Goal: Information Seeking & Learning: Check status

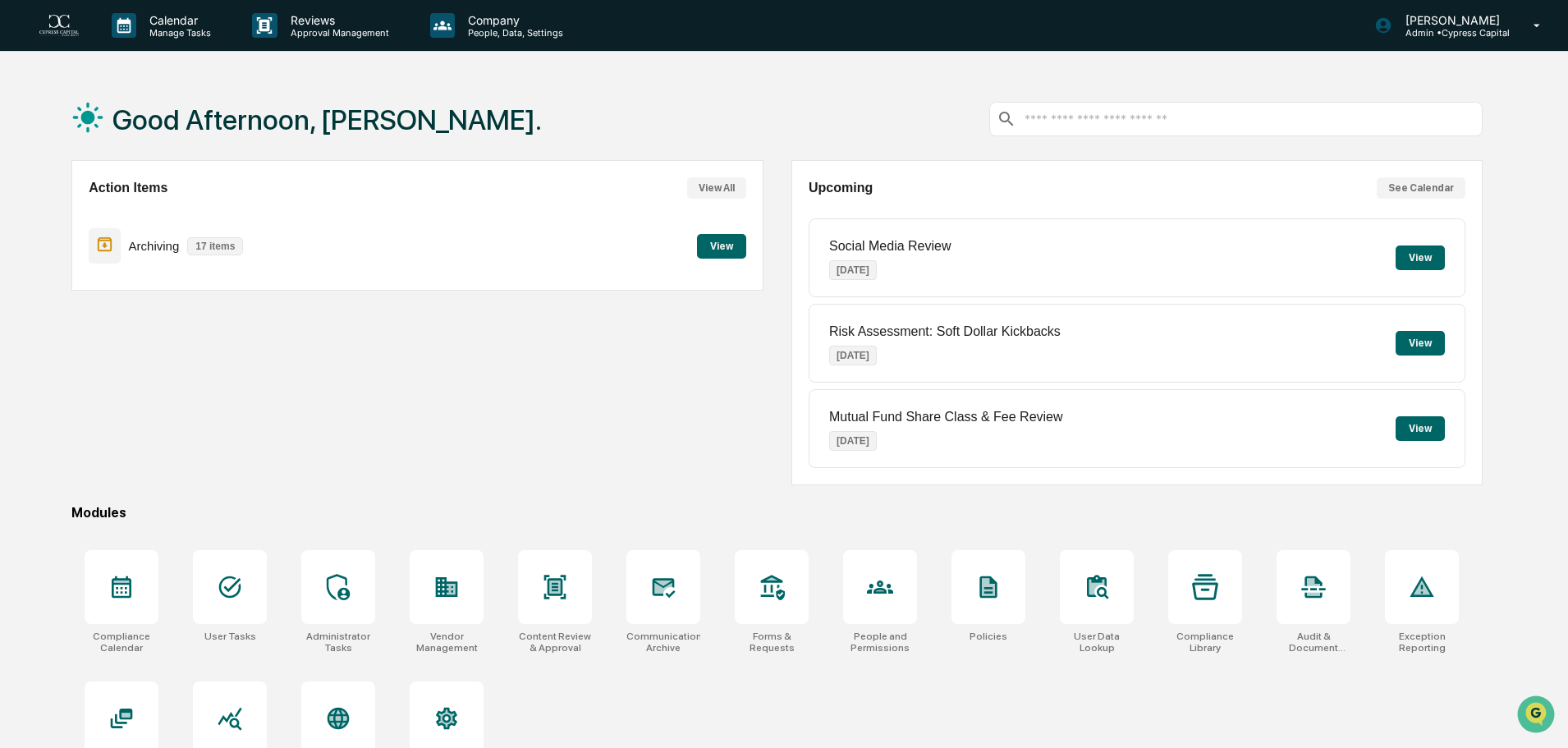
click at [715, 250] on button "View" at bounding box center [721, 246] width 49 height 24
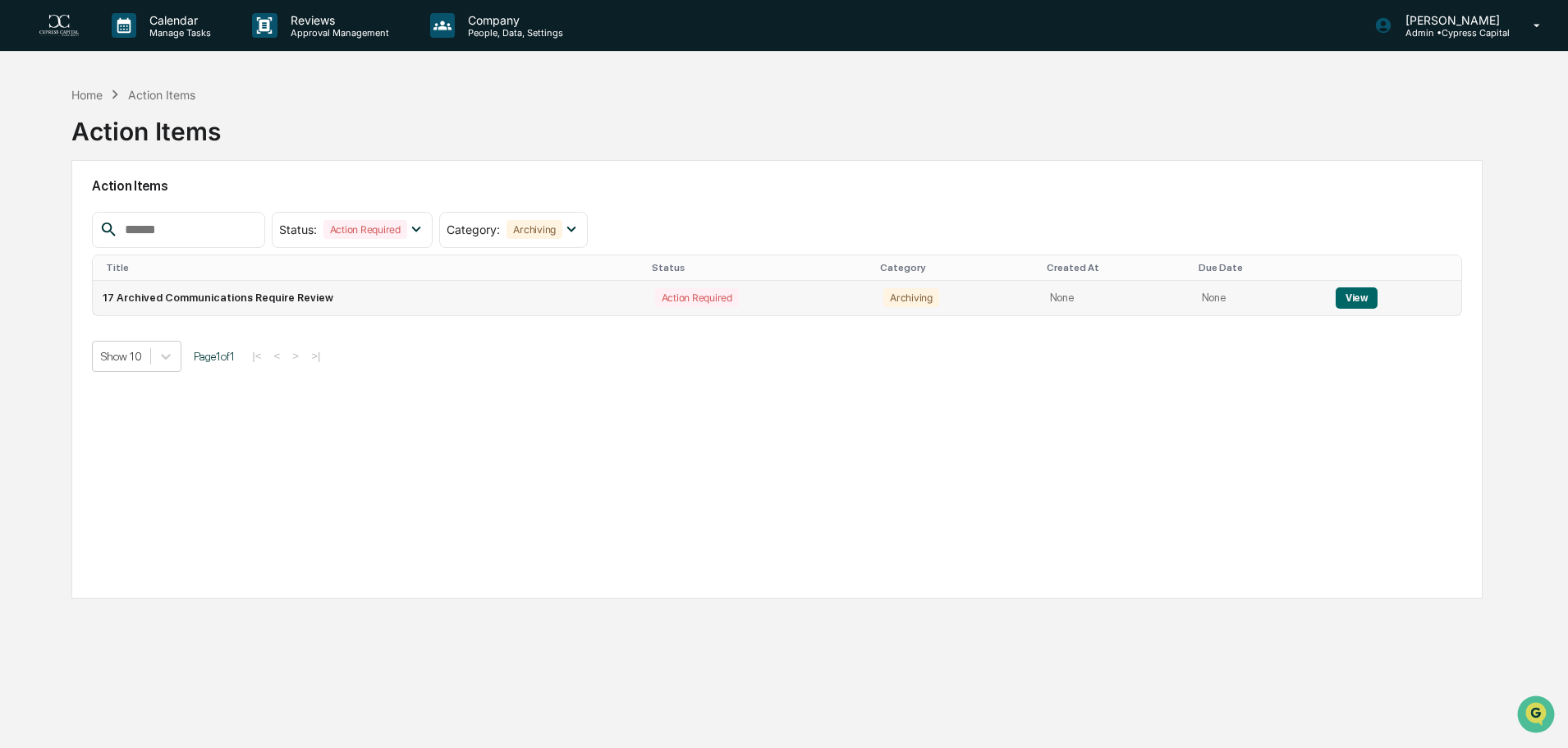
click at [1342, 294] on button "View" at bounding box center [1356, 297] width 41 height 22
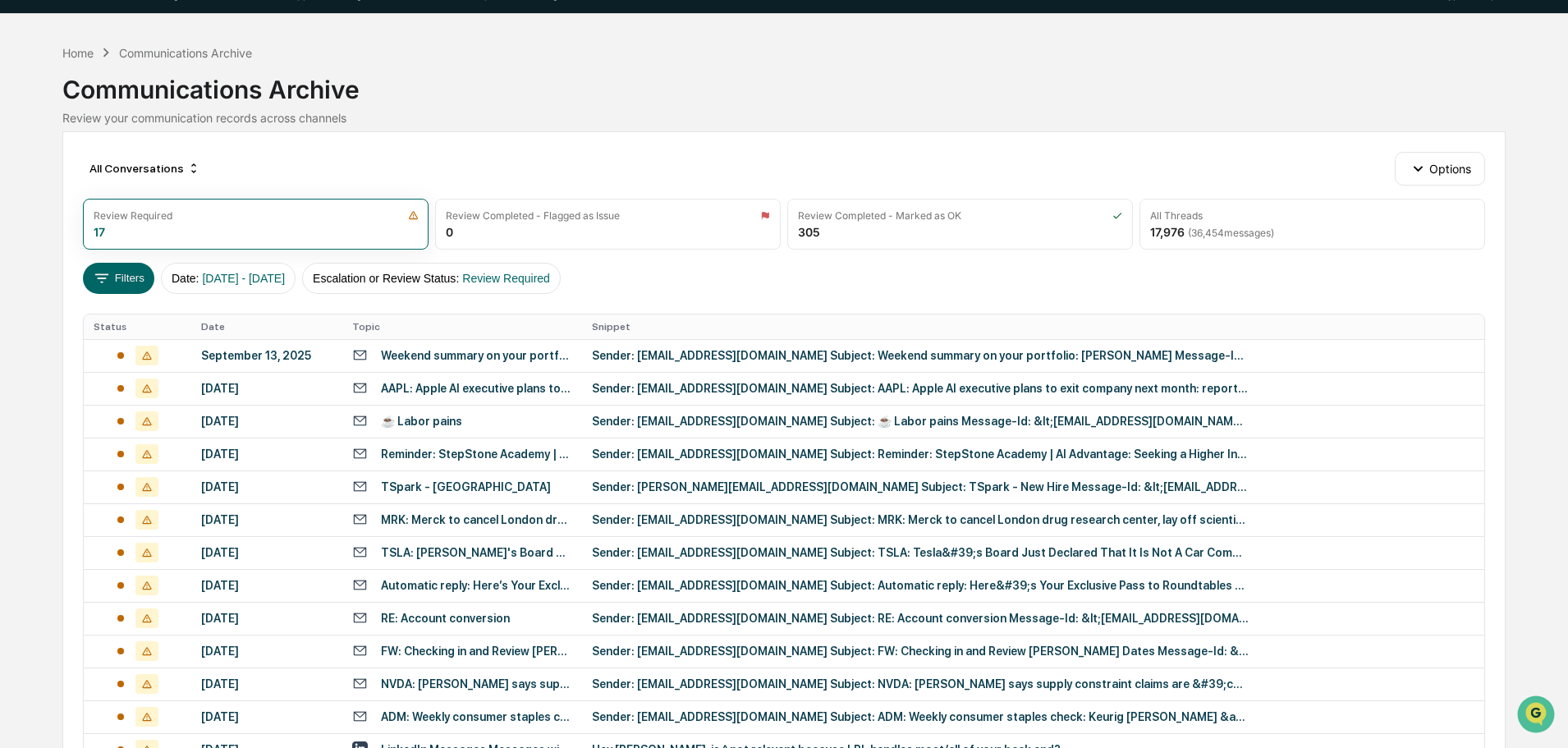
scroll to position [35, 0]
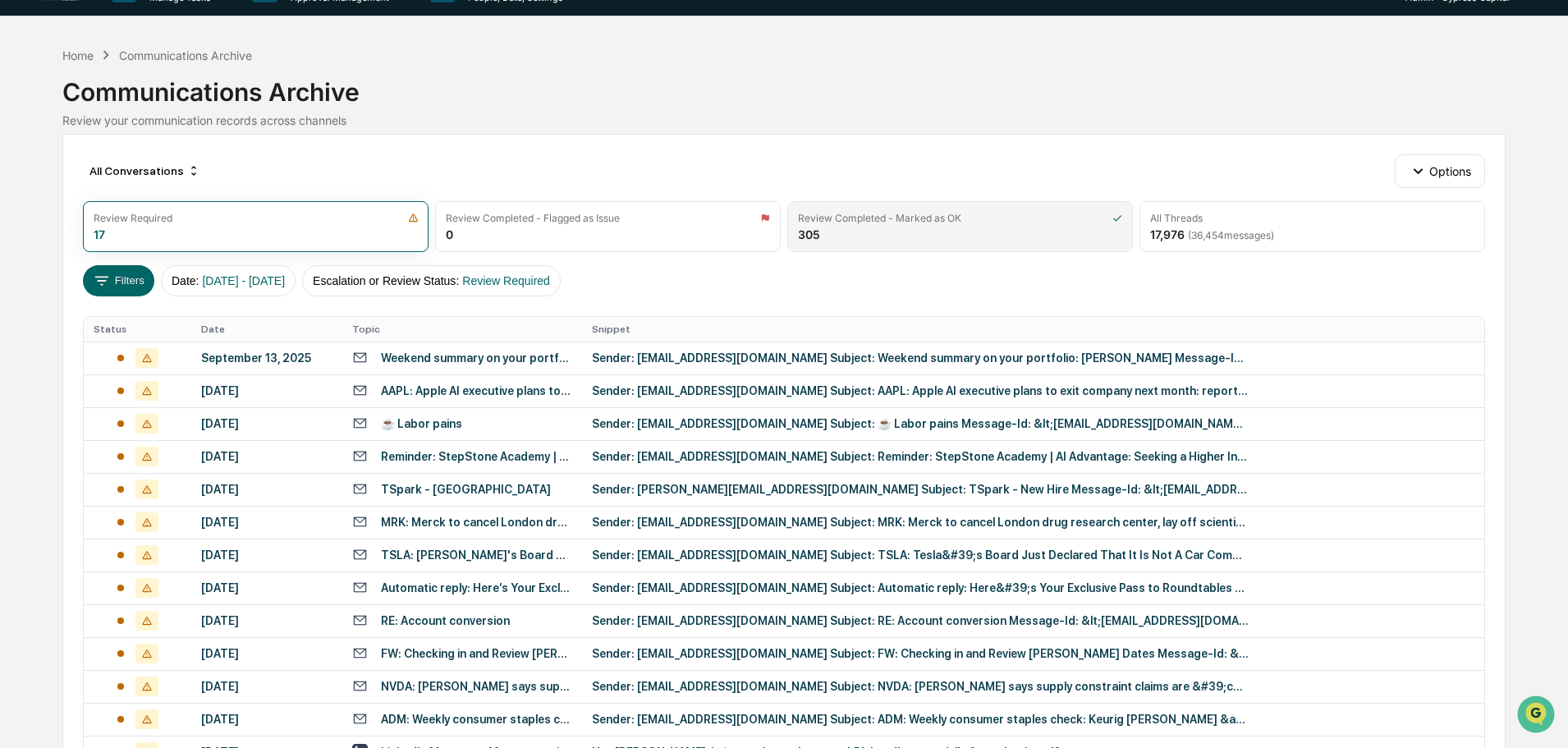
click at [985, 213] on div "Review Completed - Marked as OK" at bounding box center [959, 218] width 324 height 12
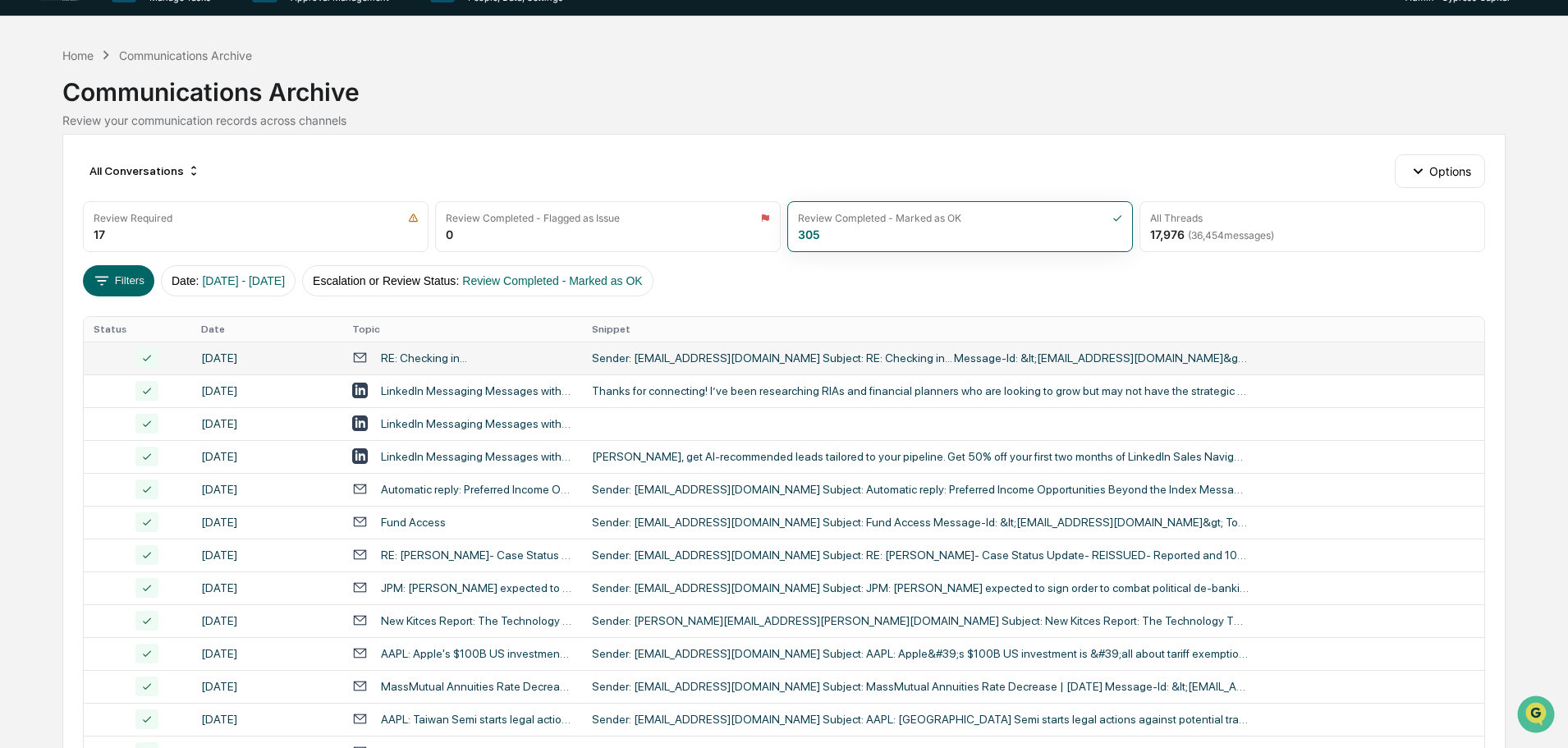
click at [671, 357] on div "Sender: emccarty@mycycap.com Subject: RE: Checking in... Message-Id: &lt;9e174a…" at bounding box center [921, 357] width 657 height 13
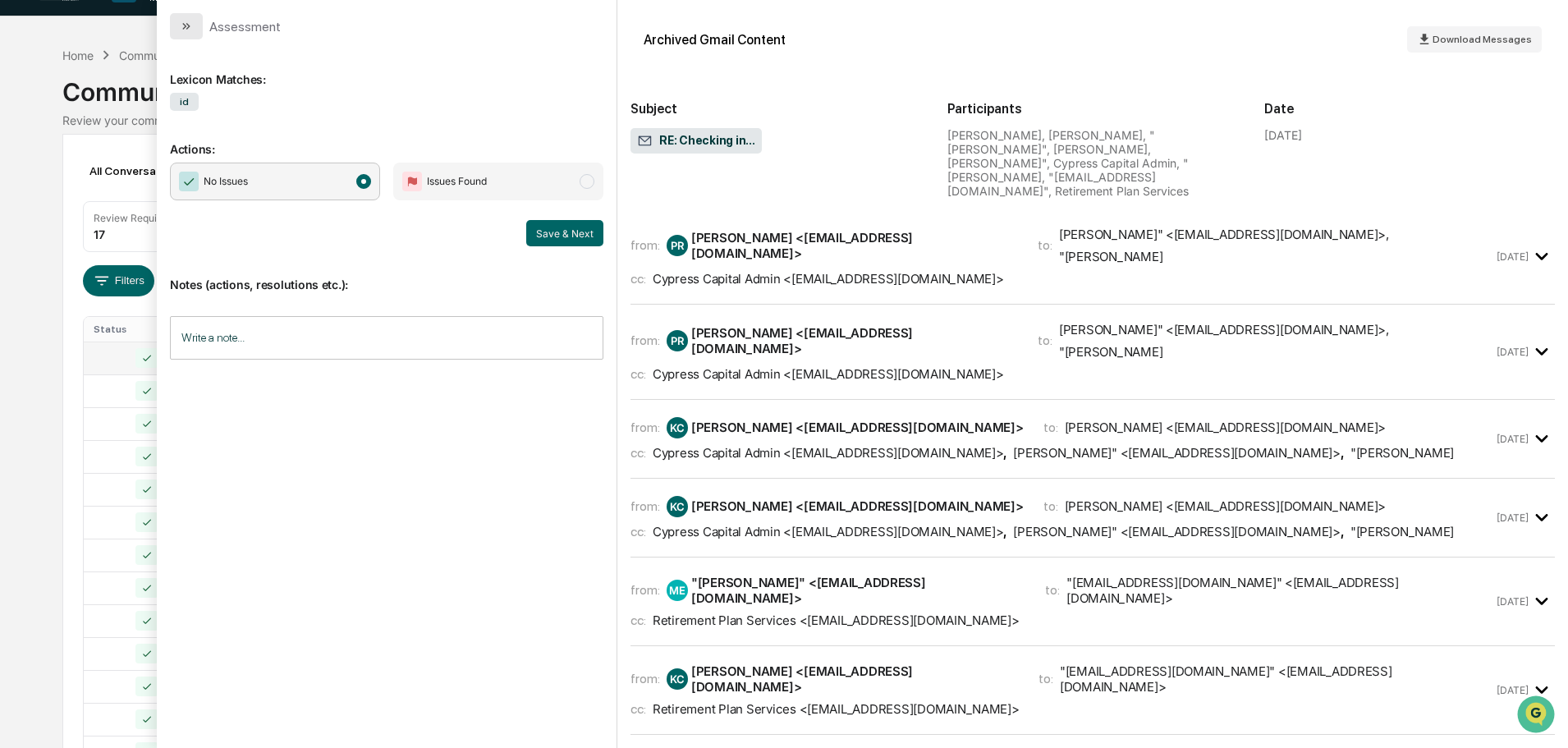
click at [188, 22] on icon "modal" at bounding box center [186, 26] width 13 height 13
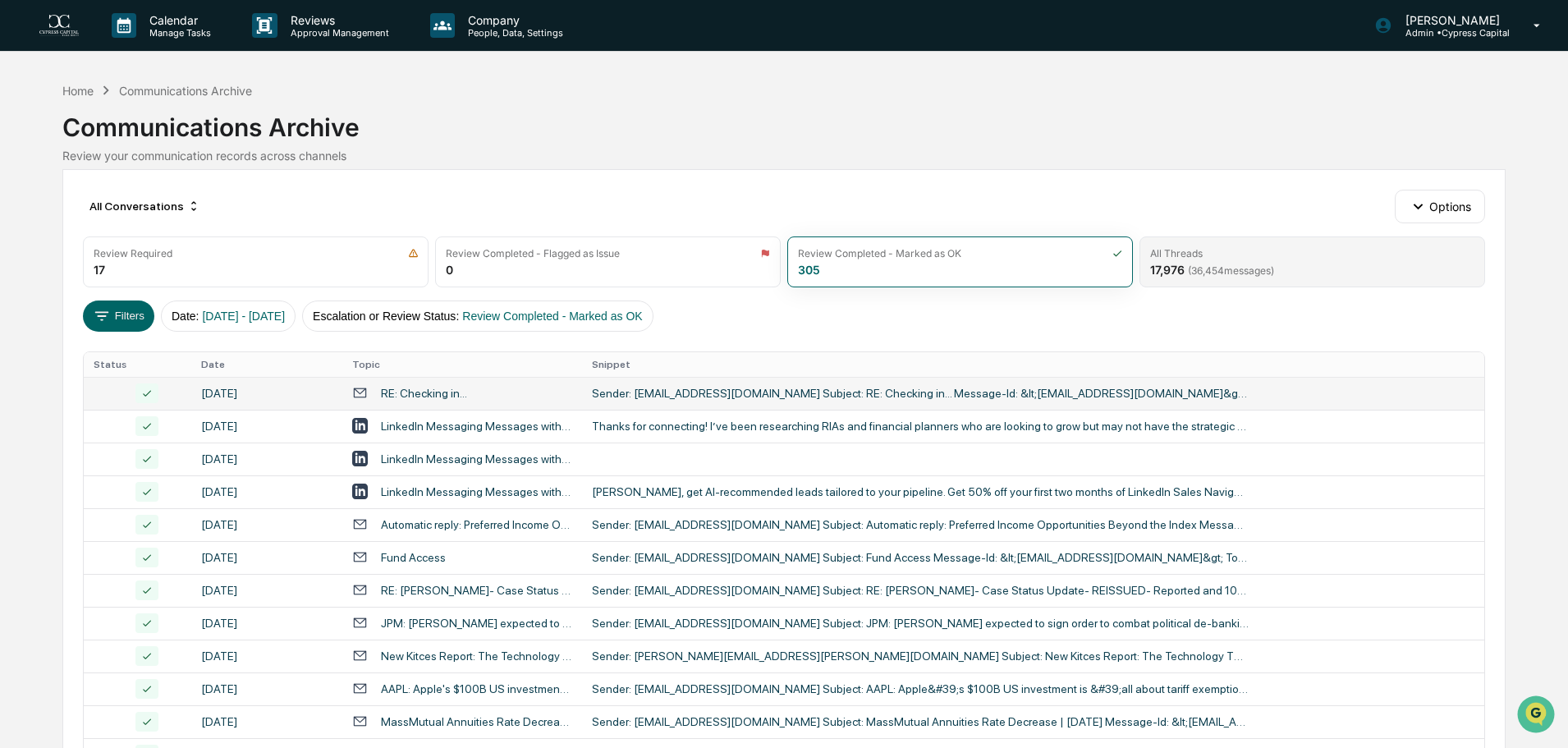
click at [1268, 263] on div "17,976 ( 36,454 messages)" at bounding box center [1212, 270] width 124 height 14
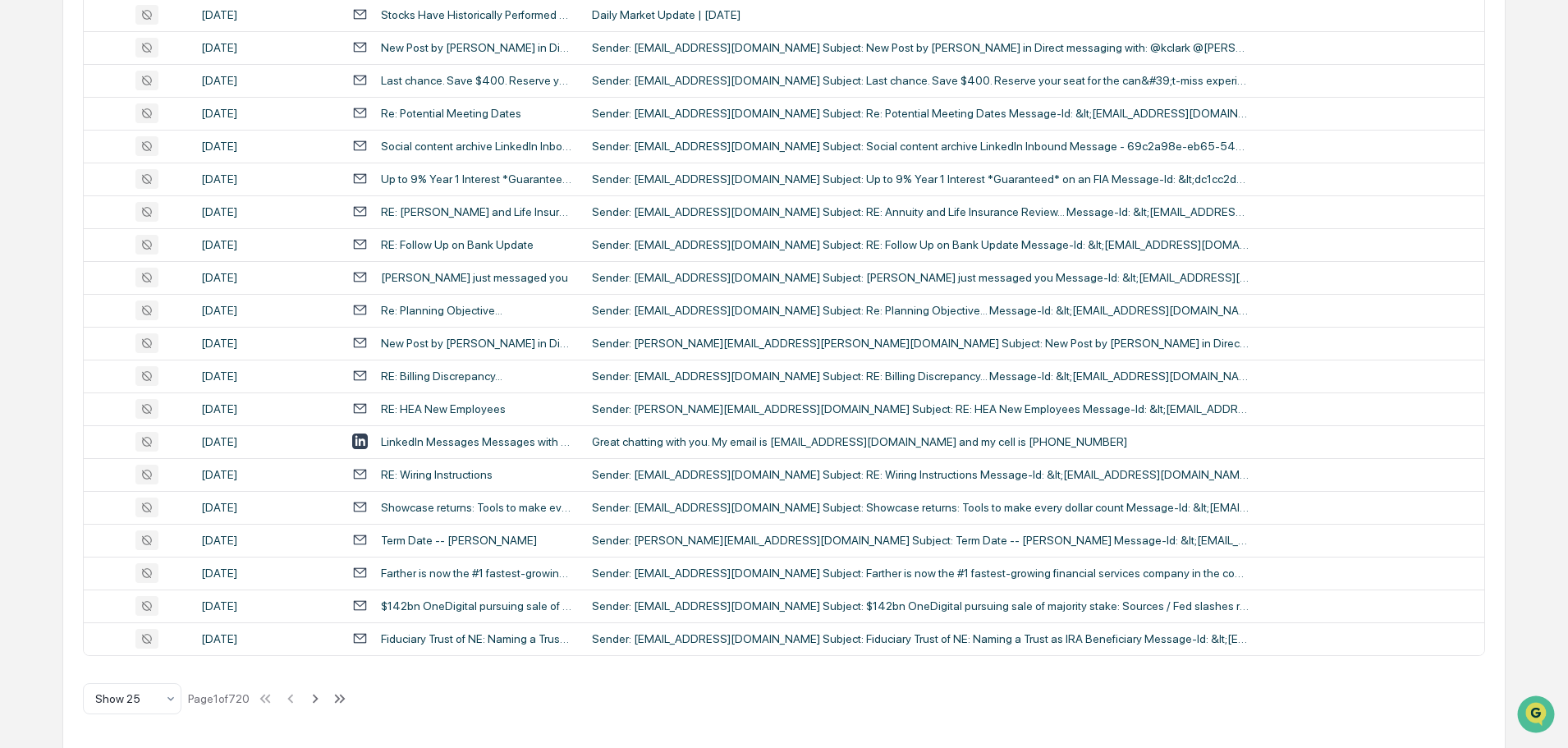
scroll to position [544, 0]
click at [523, 373] on div "RE: Billing Discrepancy..." at bounding box center [462, 375] width 220 height 16
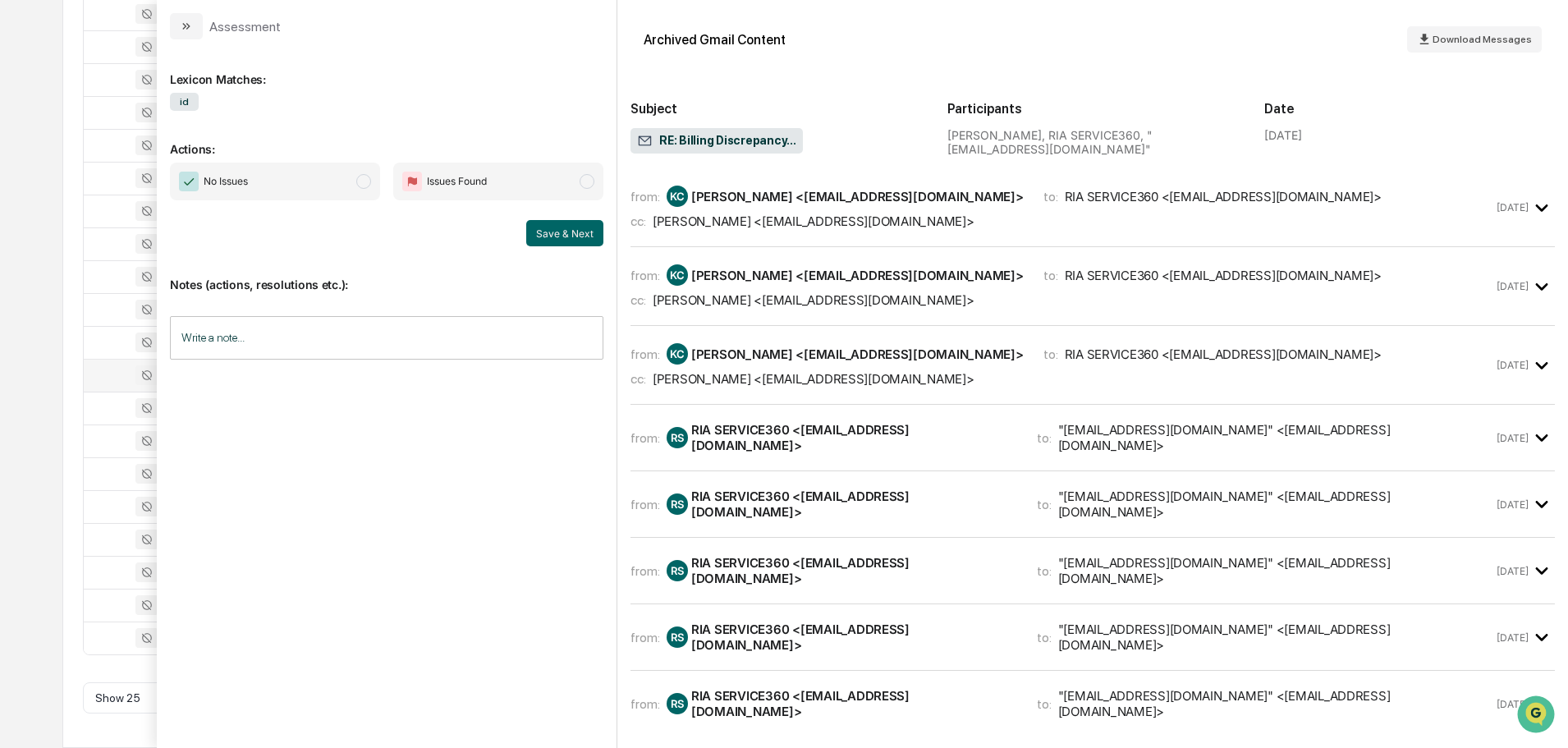
click at [753, 212] on div "from: KC Kate Clark <kclark@mycycap.com> to: RIA SERVICE360 <RIASERVICE360@lplf…" at bounding box center [1061, 208] width 863 height 43
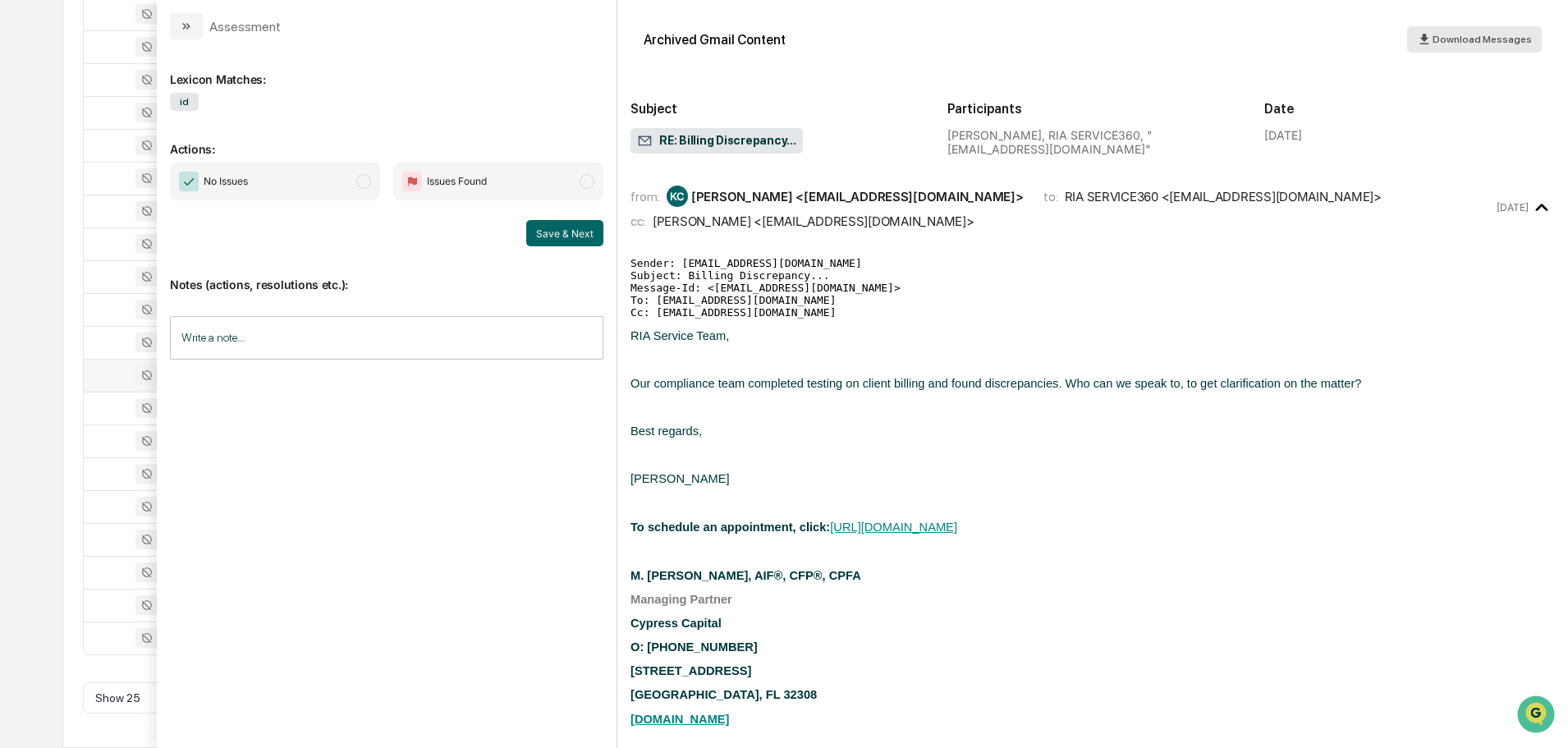
click at [1471, 42] on span "Download Messages" at bounding box center [1482, 39] width 99 height 11
click at [1539, 201] on icon "modal" at bounding box center [1541, 208] width 27 height 27
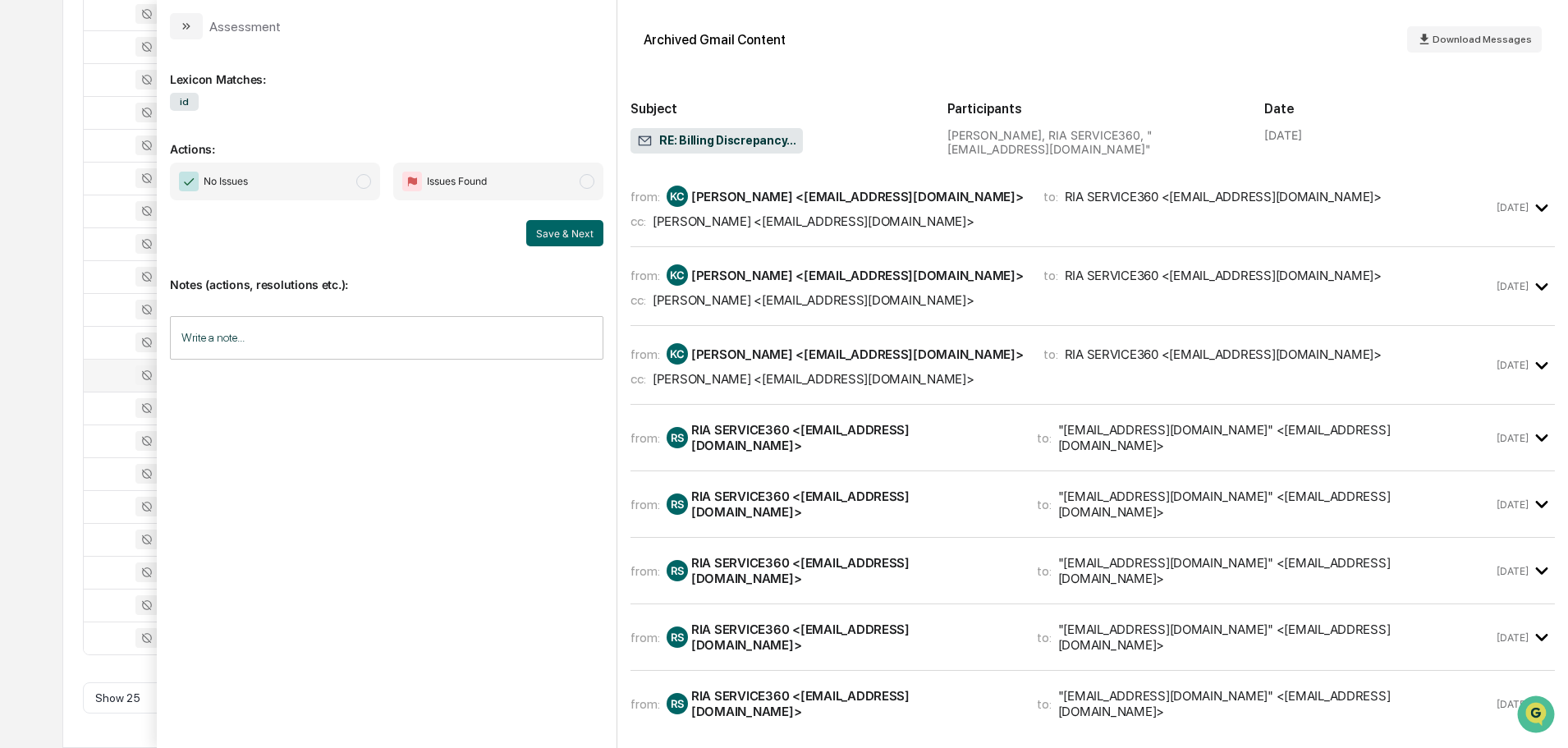
click at [955, 285] on div "from: KC Kate Clark <kclark@mycycap.com> to: RIA SERVICE360 <RIASERVICE360@lplf…" at bounding box center [1061, 275] width 863 height 22
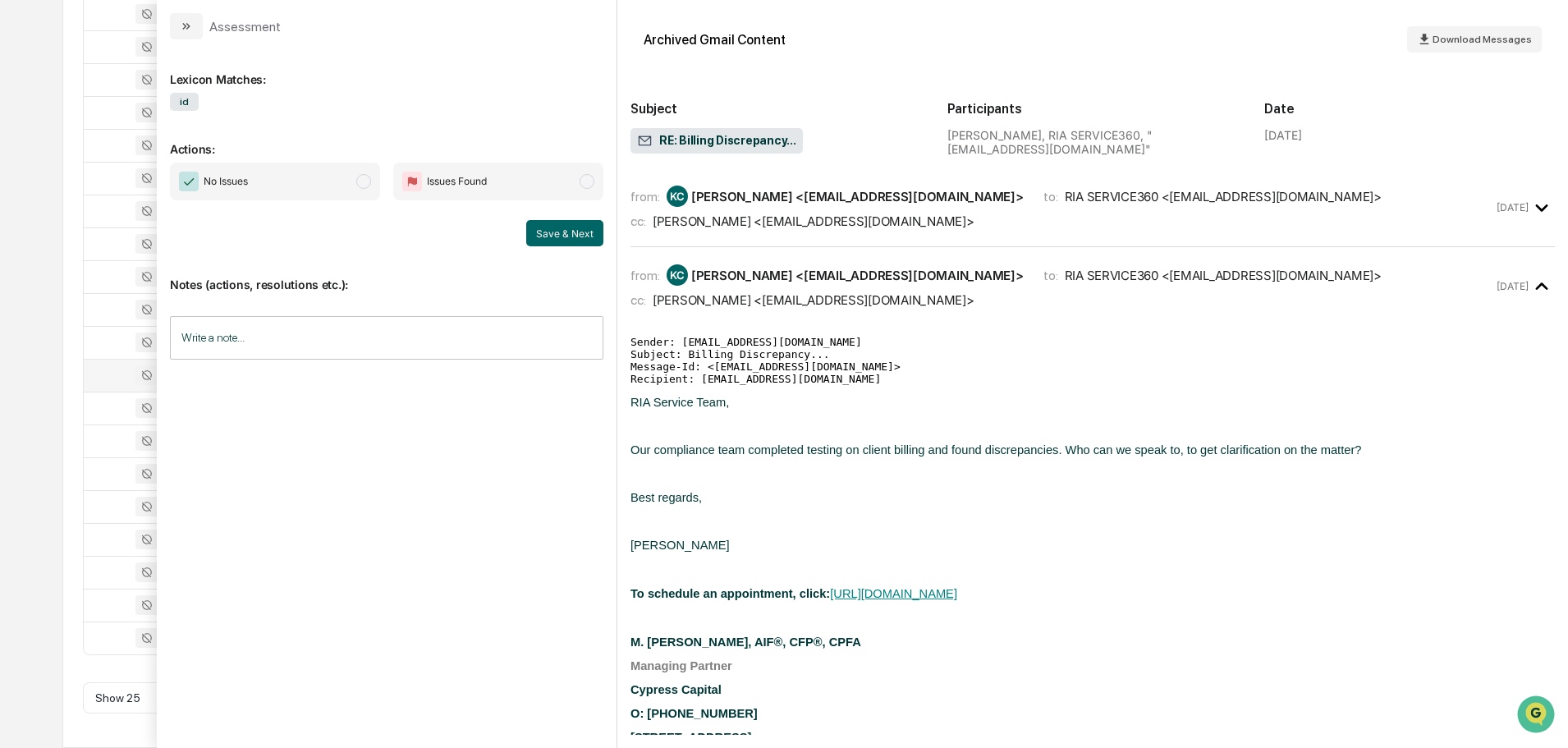
click at [955, 285] on div "from: KC Kate Clark <kclark@mycycap.com> to: RIA SERVICE360 <RIASERVICE360@lplf…" at bounding box center [1061, 275] width 863 height 22
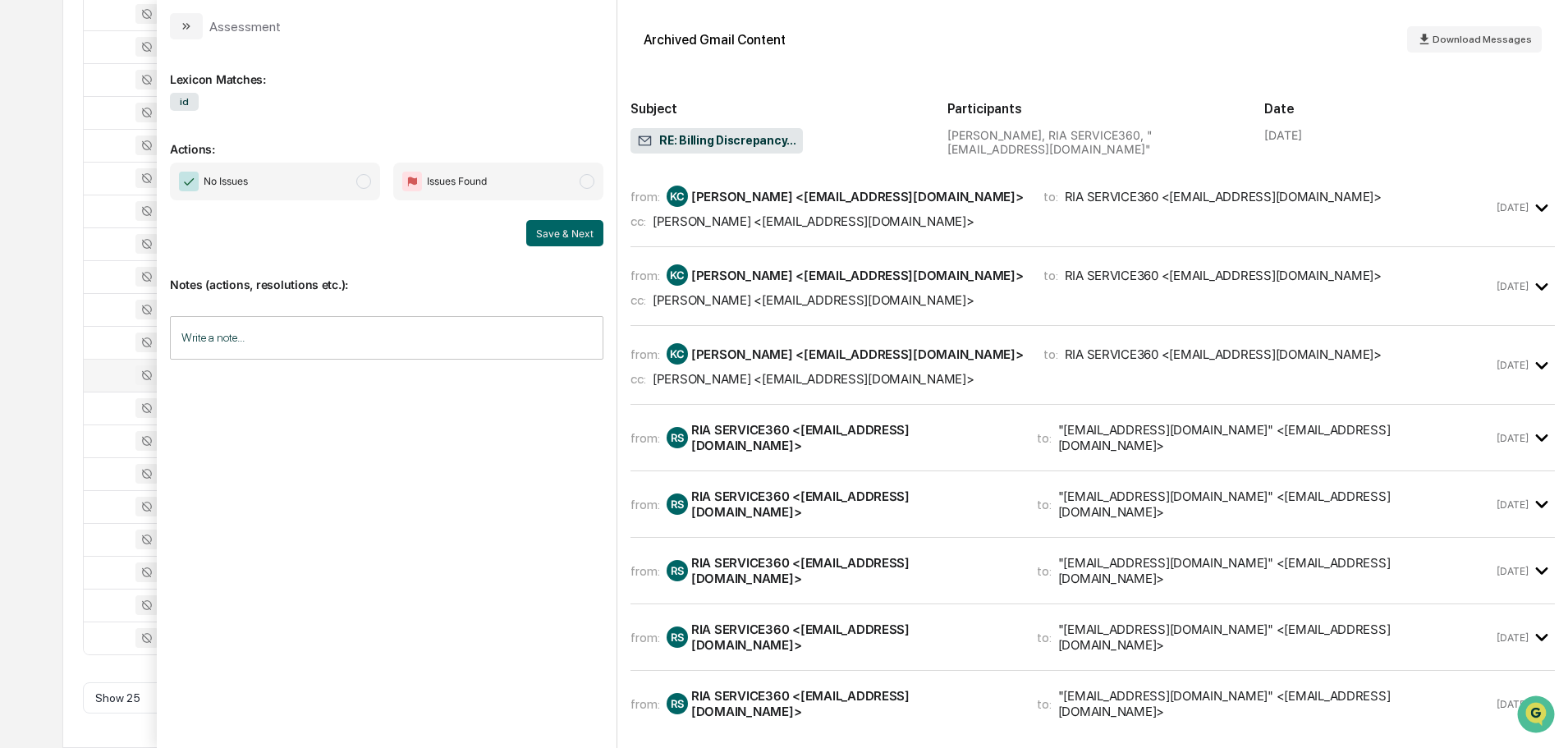
click at [889, 385] on div "cc: Kate Clark <kclark@mycycap.com>" at bounding box center [1061, 379] width 863 height 16
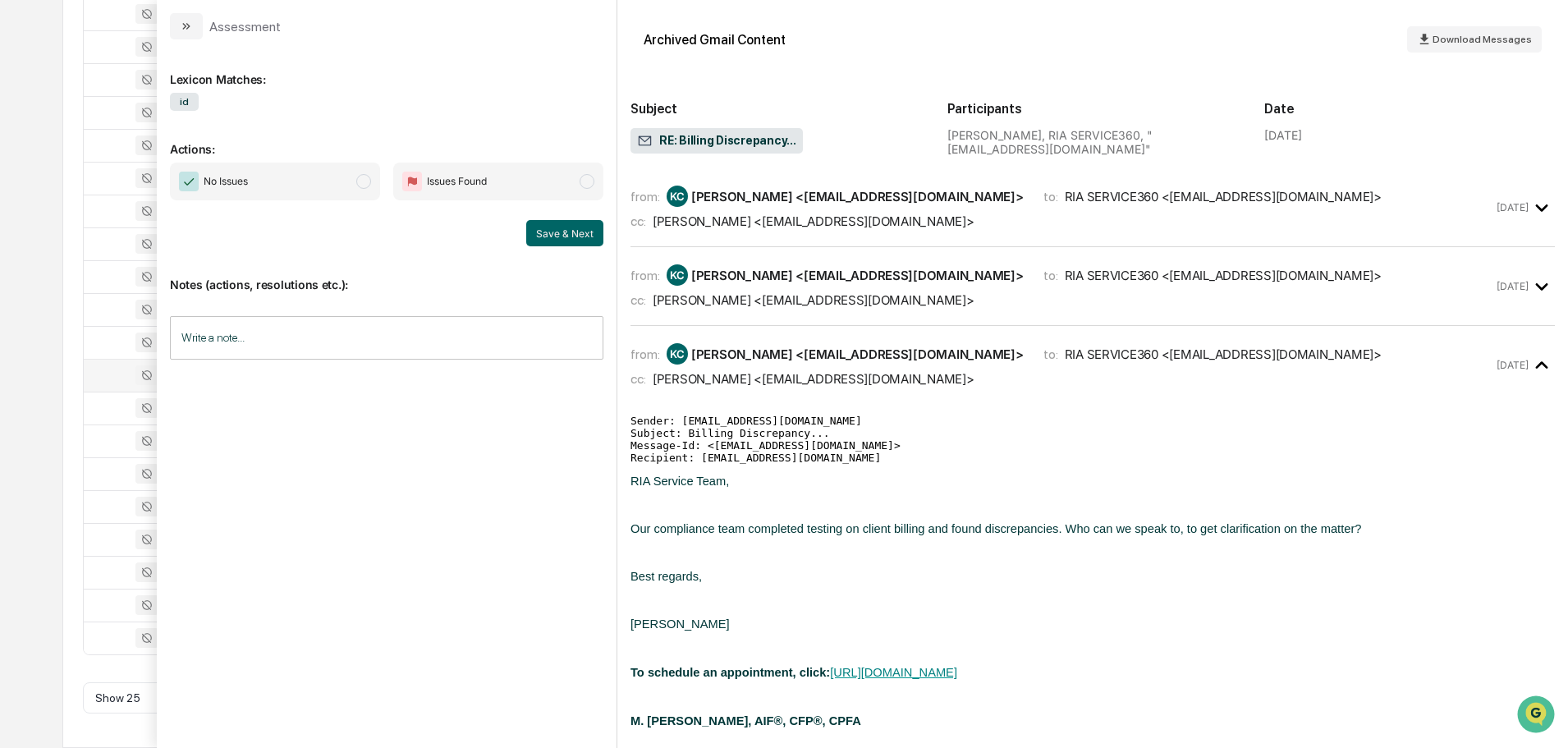
click at [889, 385] on div "cc: Kate Clark <kclark@mycycap.com>" at bounding box center [1061, 379] width 863 height 16
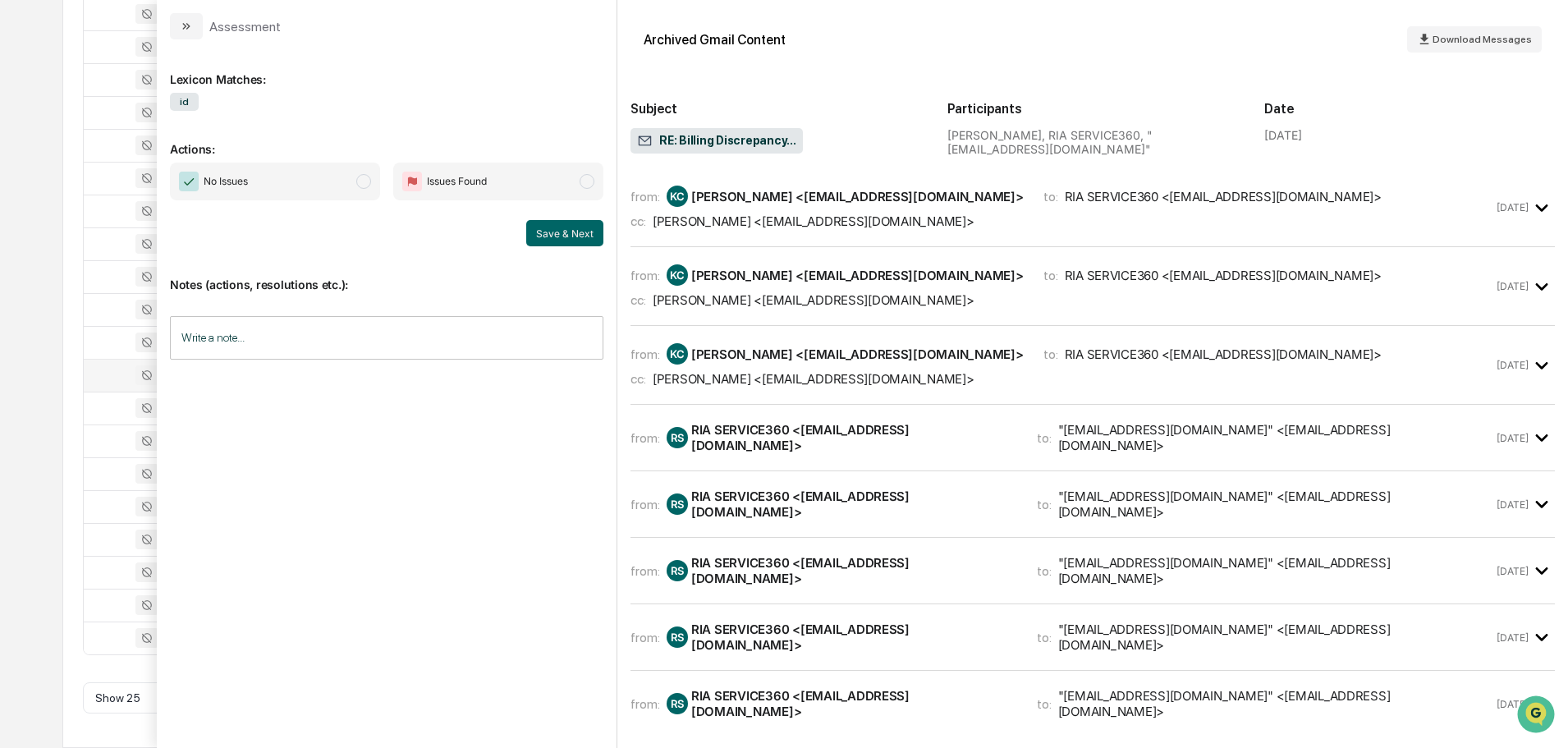
click at [872, 447] on div "from: RS RIA SERVICE360 <RIASERVICE360@lplfinancial.com> to: "kclark@mycycap.co…" at bounding box center [1092, 438] width 924 height 40
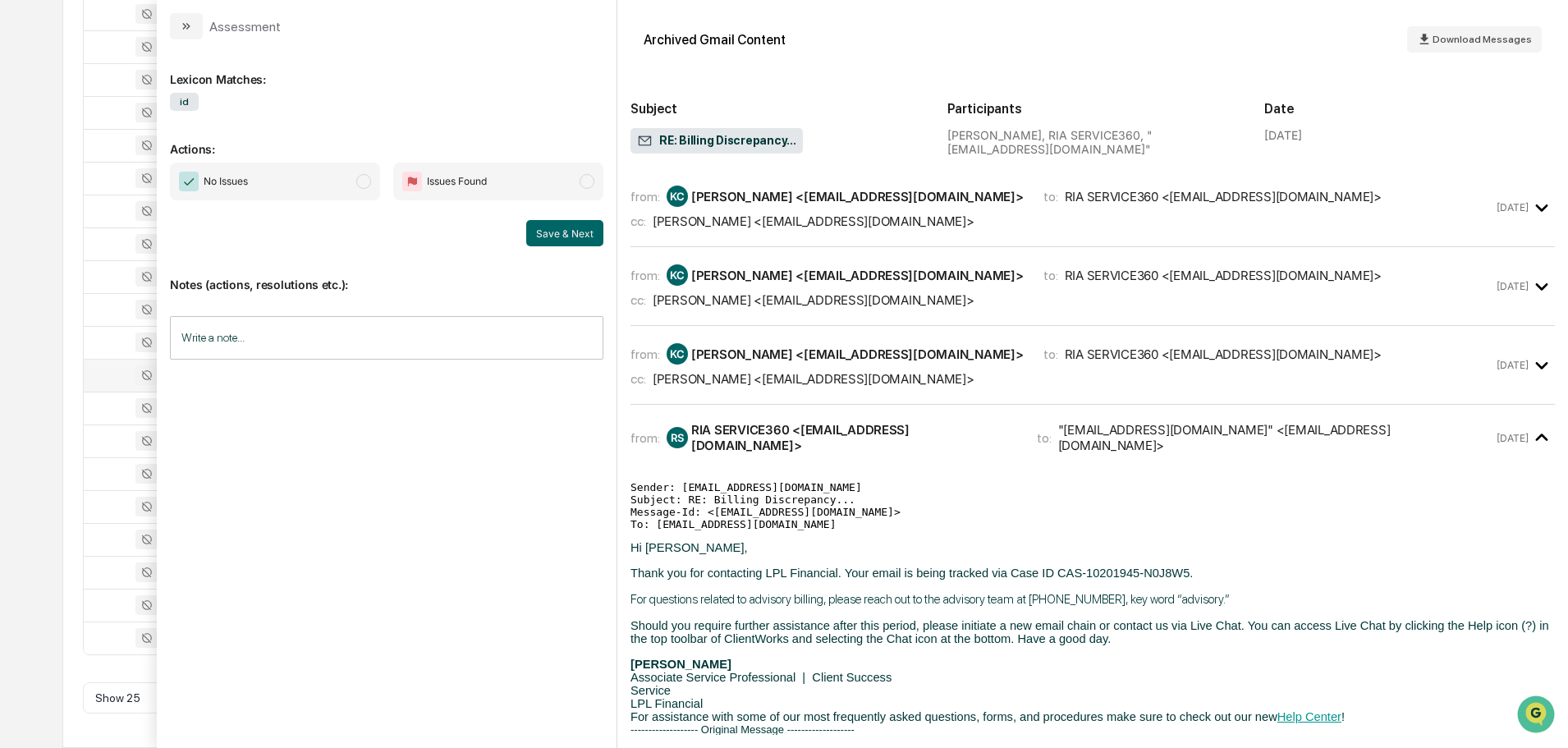
click at [872, 447] on div "from: RS RIA SERVICE360 <RIASERVICE360@lplfinancial.com> to: "kclark@mycycap.co…" at bounding box center [1092, 438] width 924 height 40
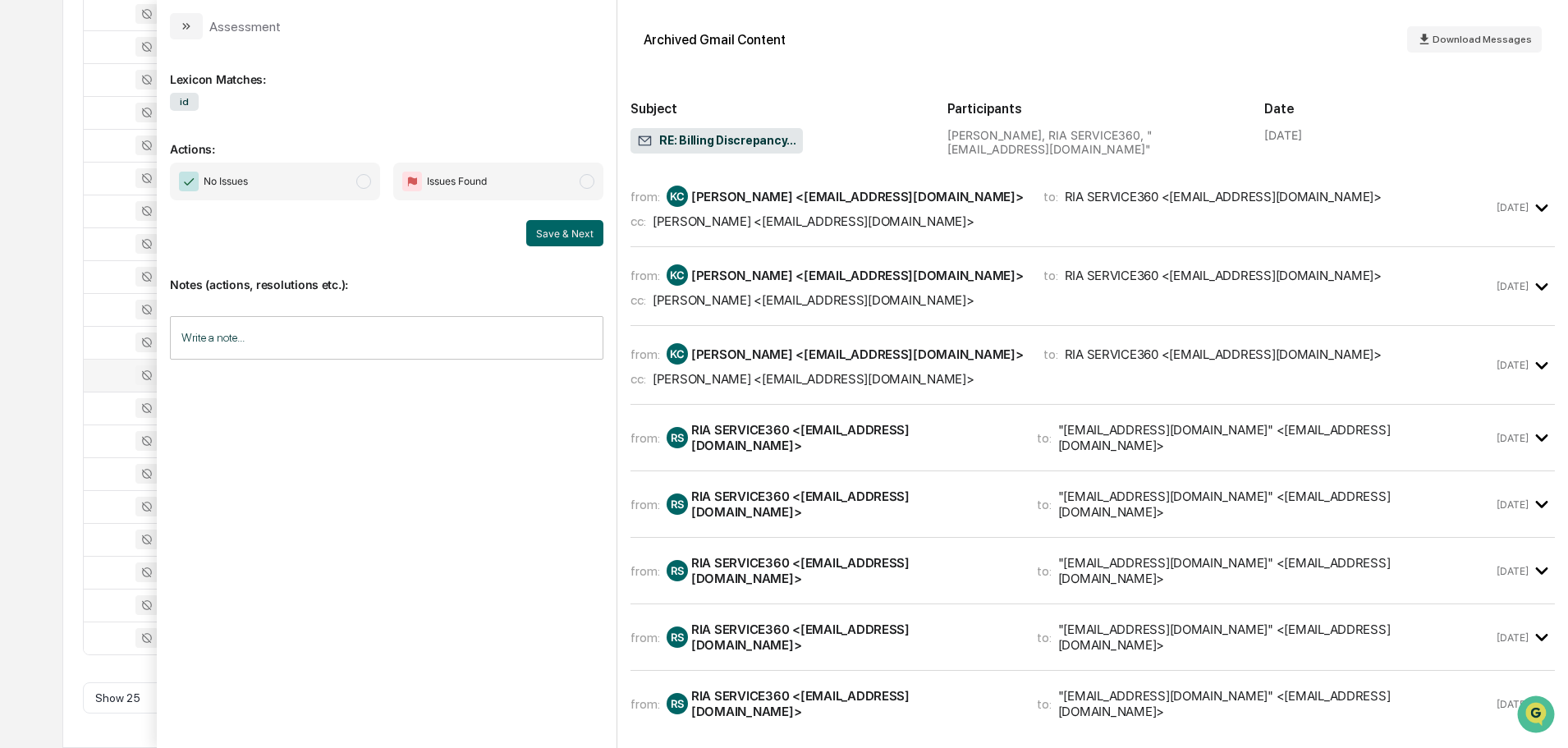
click at [857, 494] on div "RIA SERVICE360 <RIASERVICE360@lplfinancial.com>" at bounding box center [854, 504] width 326 height 31
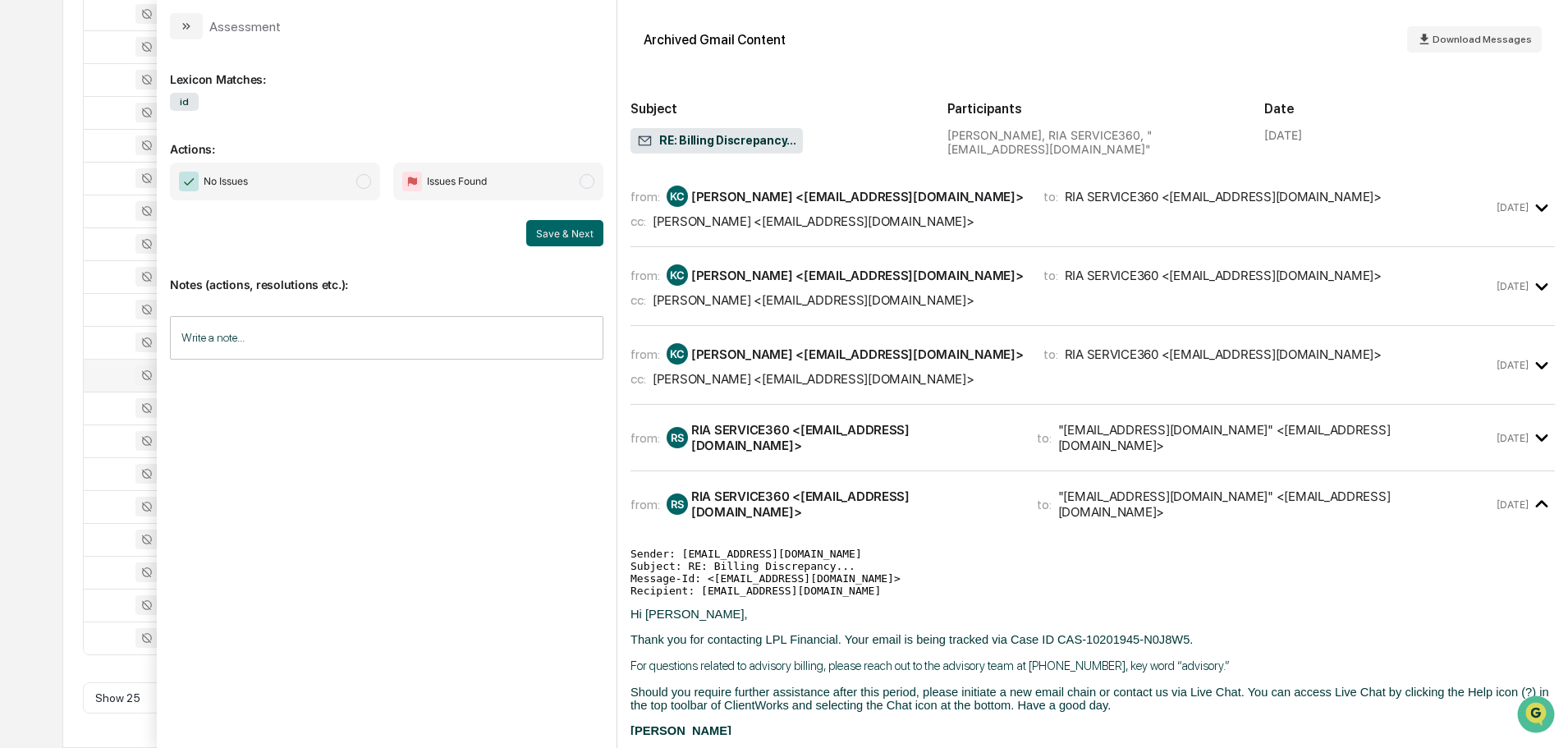
click at [857, 494] on div "RIA SERVICE360 <RIASERVICE360@lplfinancial.com>" at bounding box center [854, 504] width 326 height 31
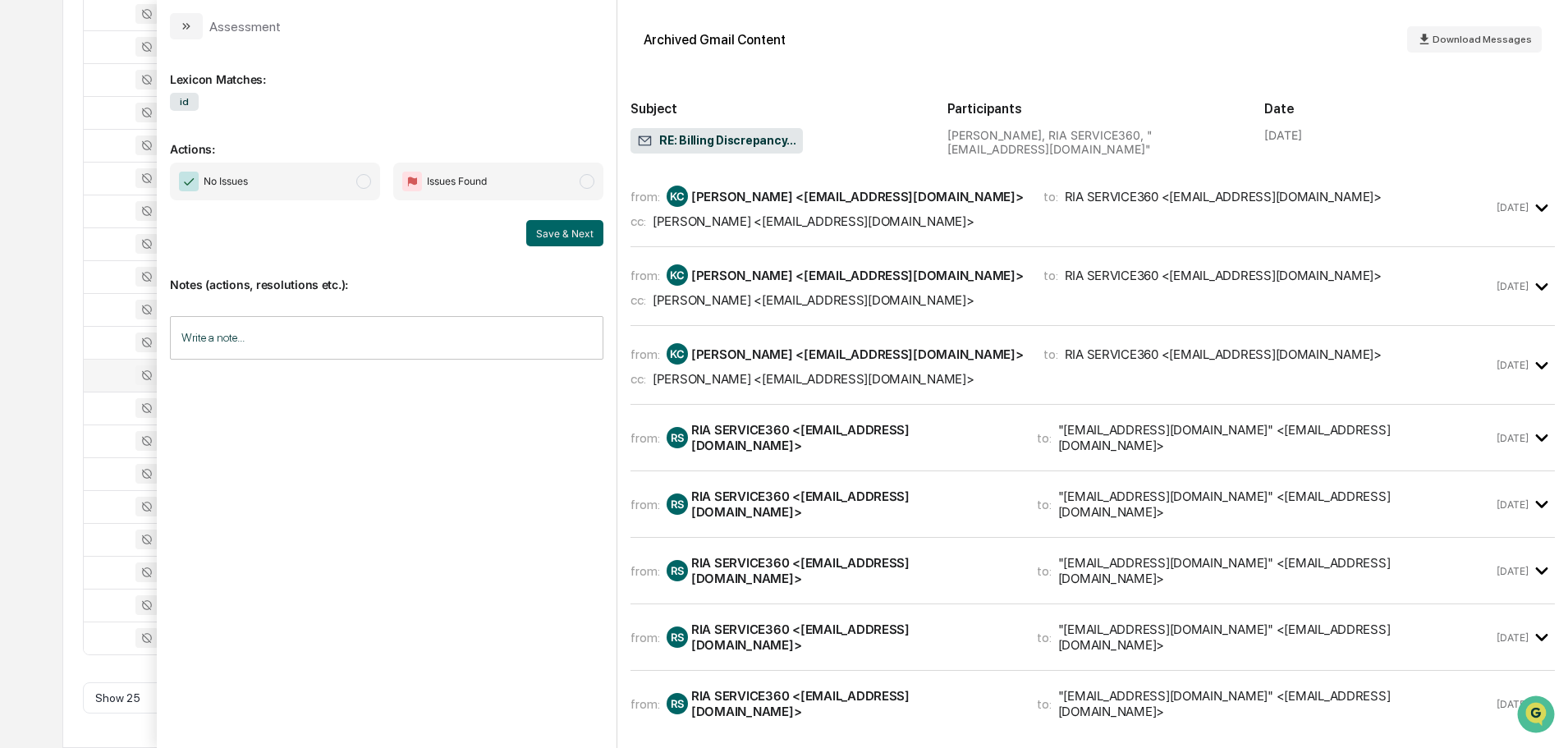
click at [833, 557] on div "RIA SERVICE360 <RIASERVICE360@lplfinancial.com>" at bounding box center [854, 571] width 326 height 31
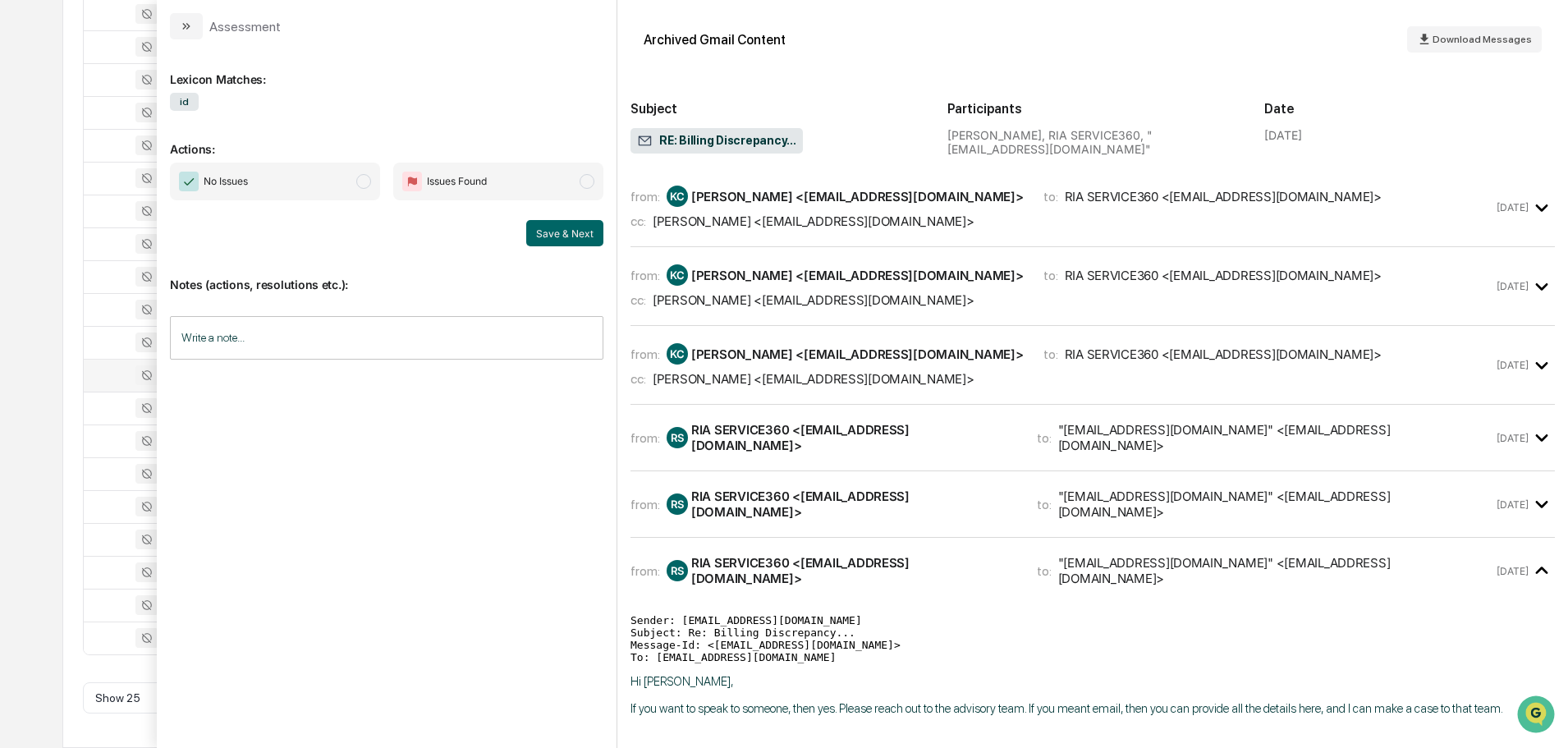
click at [833, 557] on div "RIA SERVICE360 <RIASERVICE360@lplfinancial.com>" at bounding box center [854, 571] width 326 height 31
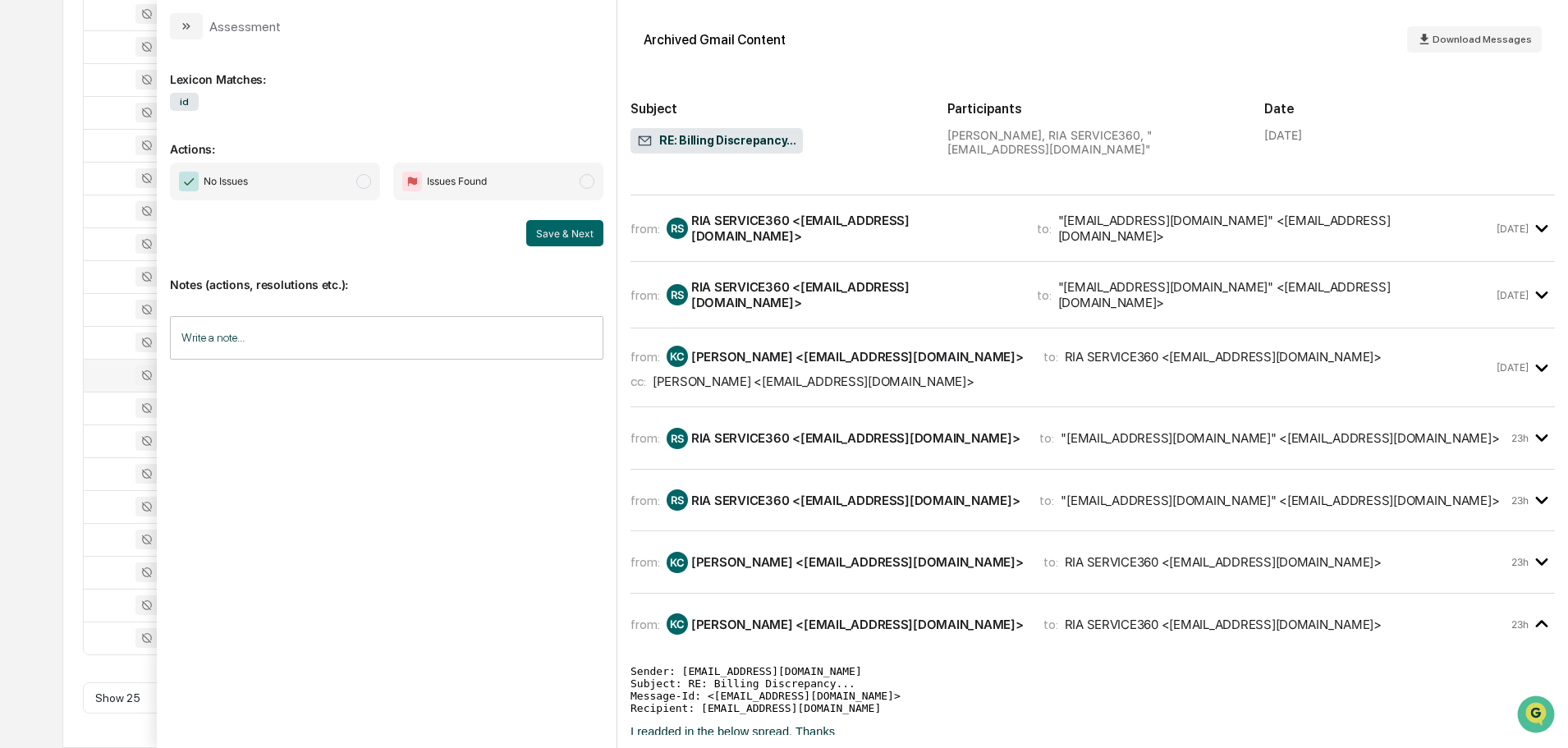
click at [810, 438] on div "from: RS RIA SERVICE360 <RIASERVICE360@lplfinancial.com> to: "kclark@mycycap.co…" at bounding box center [1092, 444] width 924 height 49
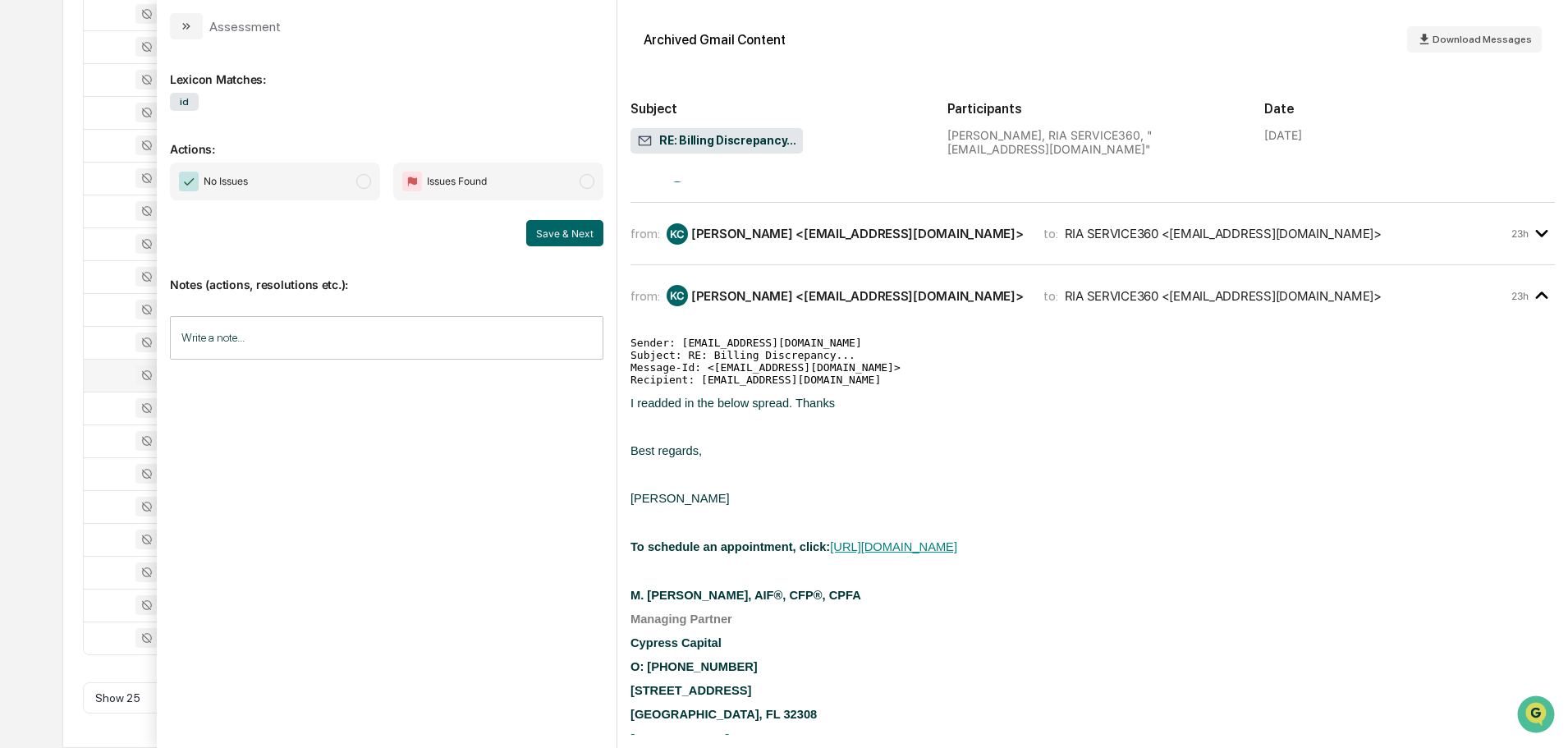
scroll to position [738, 0]
click at [759, 225] on div "from: KC Kate Clark <kclark@mycycap.com> to: RIA SERVICE360 <RIASERVICE360@lplf…" at bounding box center [1092, 233] width 924 height 35
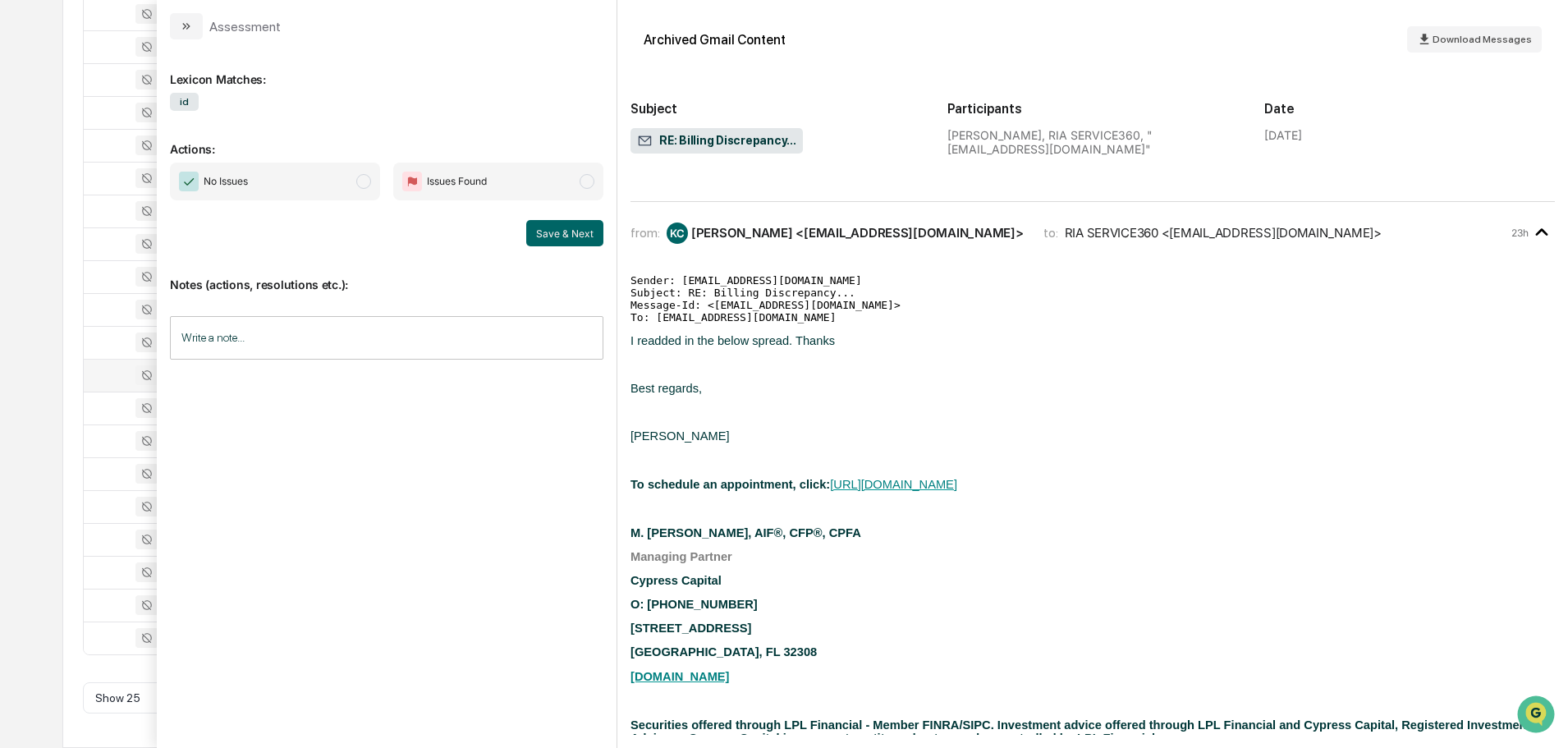
click at [759, 225] on div "from: KC Kate Clark <kclark@mycycap.com> to: RIA SERVICE360 <RIASERVICE360@lplf…" at bounding box center [1092, 233] width 924 height 35
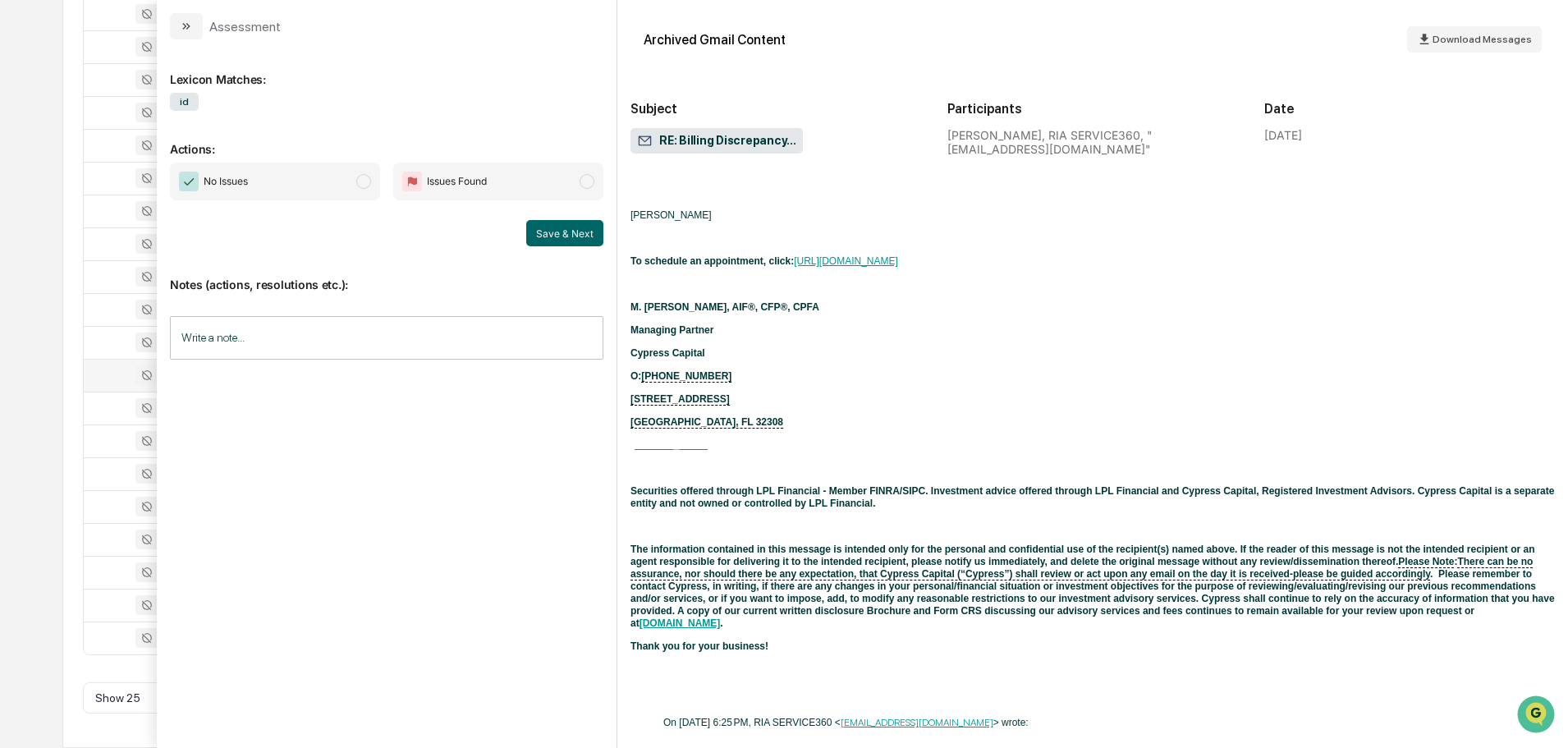
scroll to position [3734, 0]
click at [203, 29] on div "Assessment" at bounding box center [226, 26] width 111 height 26
click at [191, 29] on icon "modal" at bounding box center [186, 26] width 13 height 13
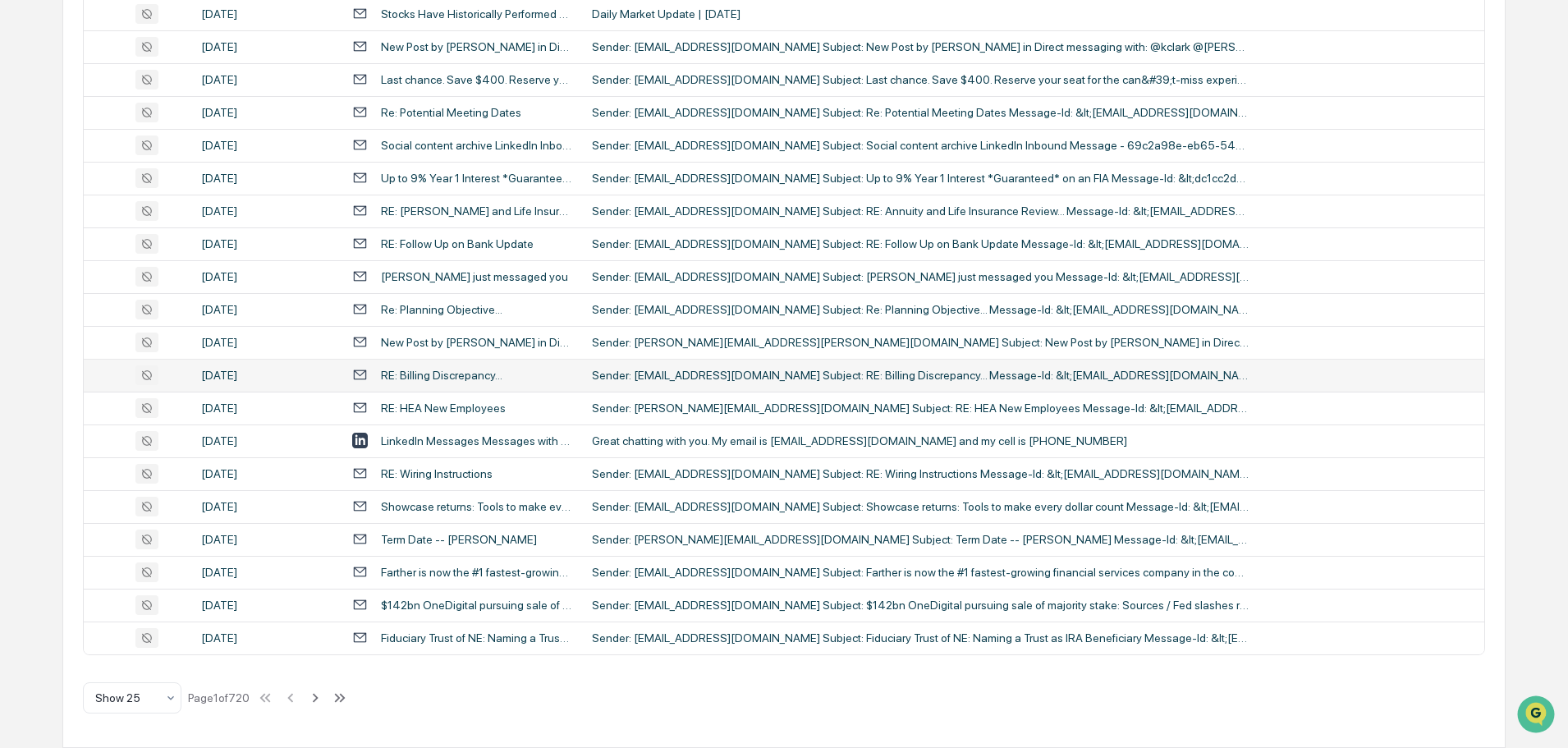
drag, startPoint x: 475, startPoint y: 668, endPoint x: 322, endPoint y: 664, distance: 153.1
drag, startPoint x: 322, startPoint y: 664, endPoint x: 63, endPoint y: 628, distance: 261.5
click at [54, 630] on div "Calendar Manage Tasks Reviews Approval Management Company People, Data, Setting…" at bounding box center [784, 102] width 1568 height 1292
click at [322, 702] on icon at bounding box center [315, 698] width 18 height 18
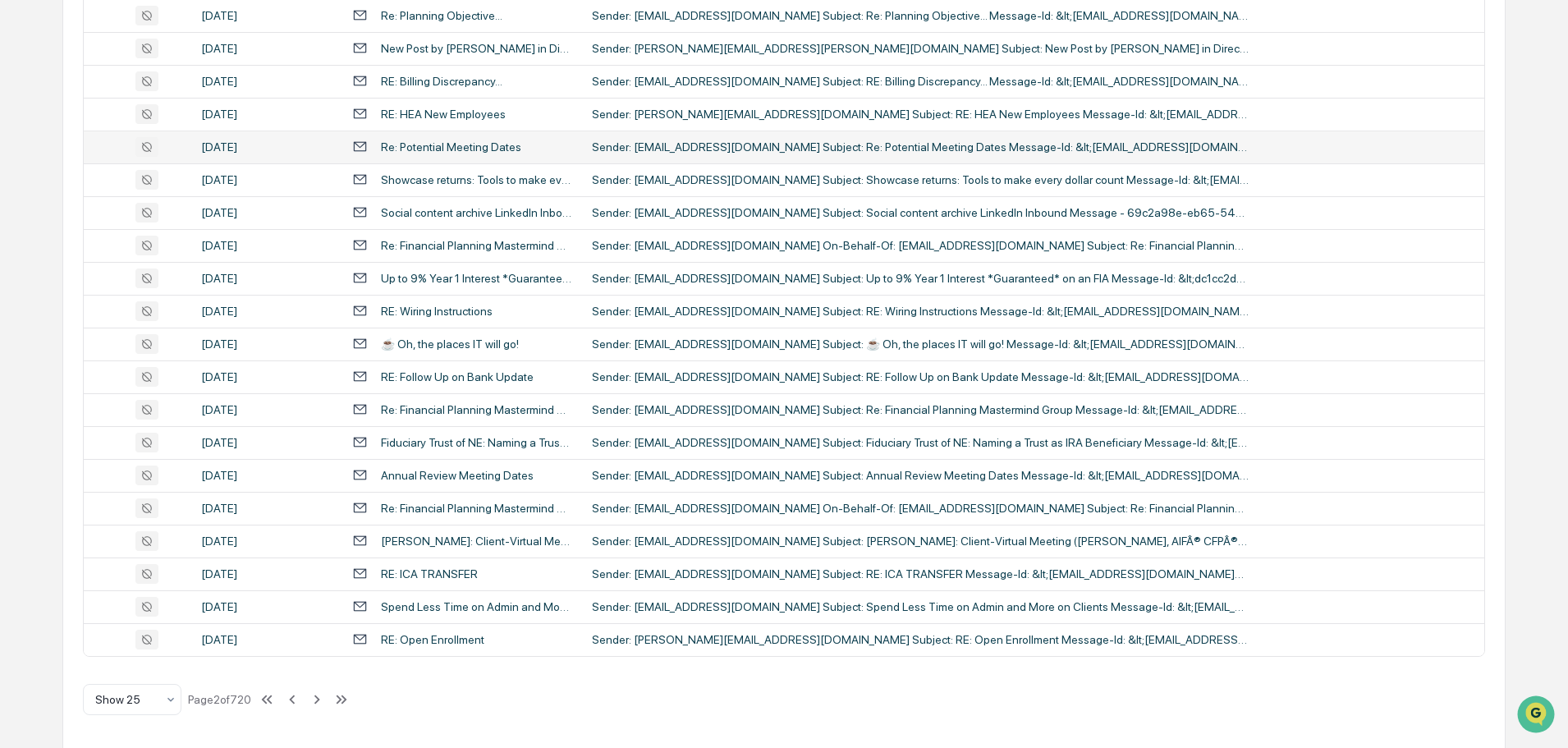
scroll to position [544, 0]
click at [317, 694] on icon at bounding box center [316, 698] width 18 height 18
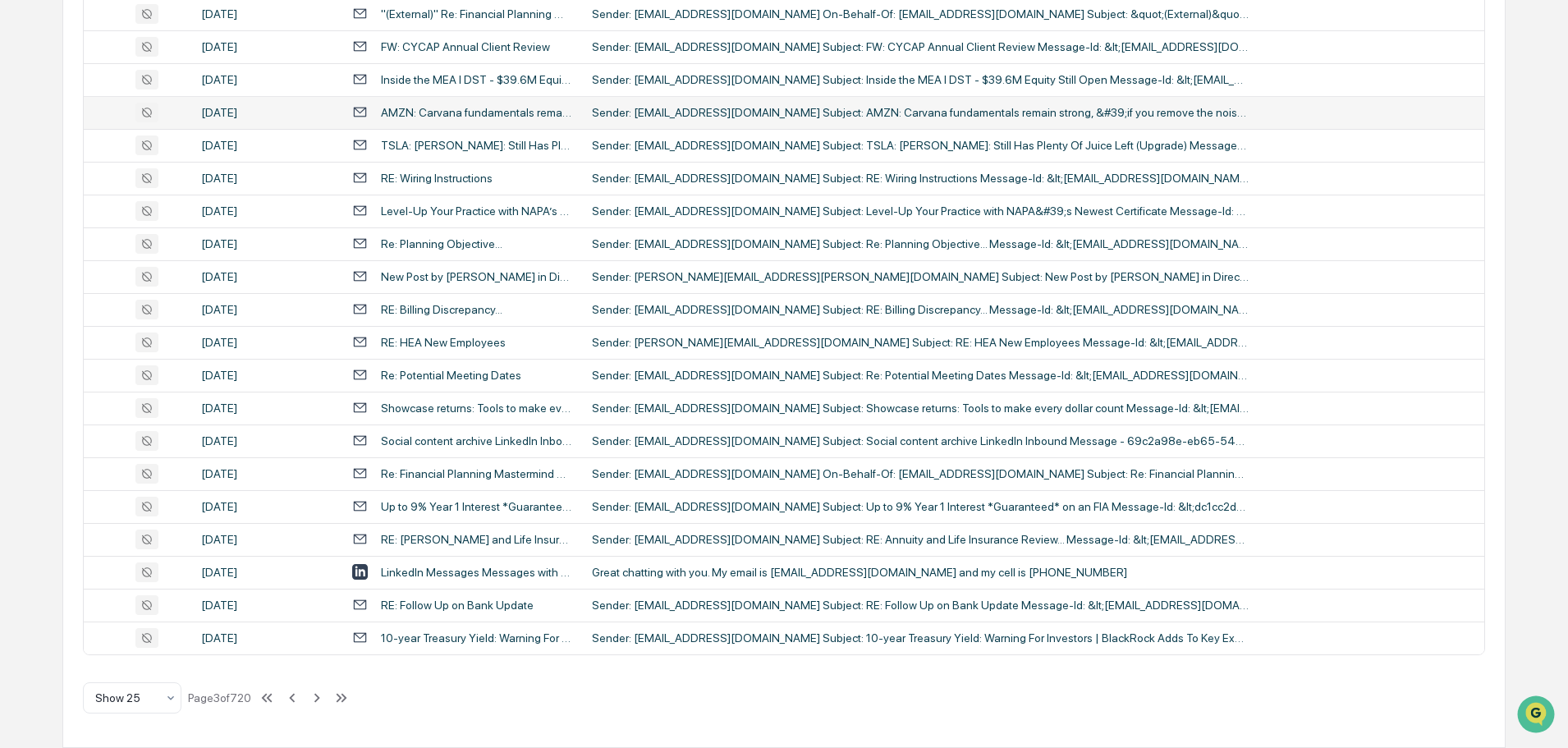
scroll to position [0, 0]
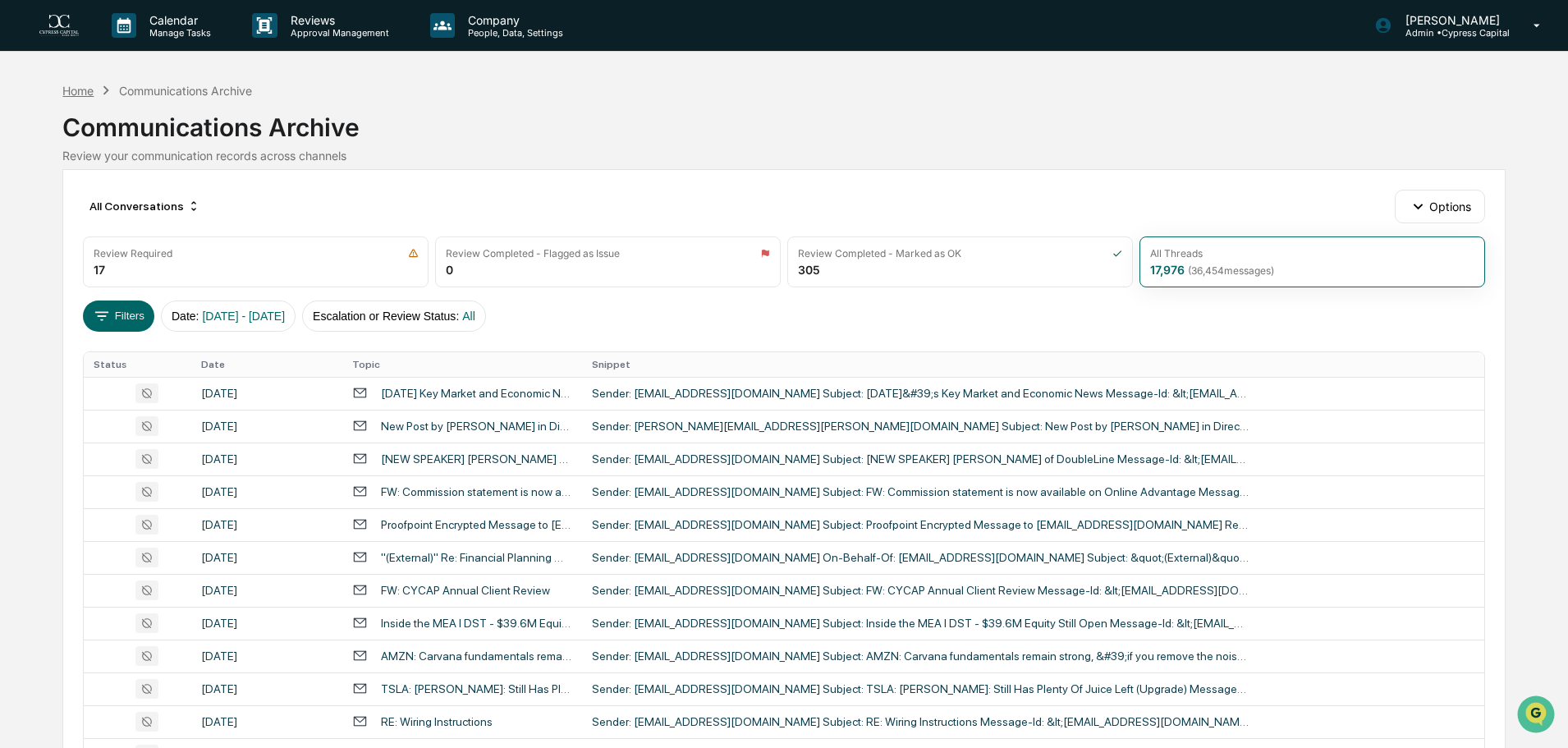
click at [80, 94] on div "Home" at bounding box center [78, 91] width 31 height 14
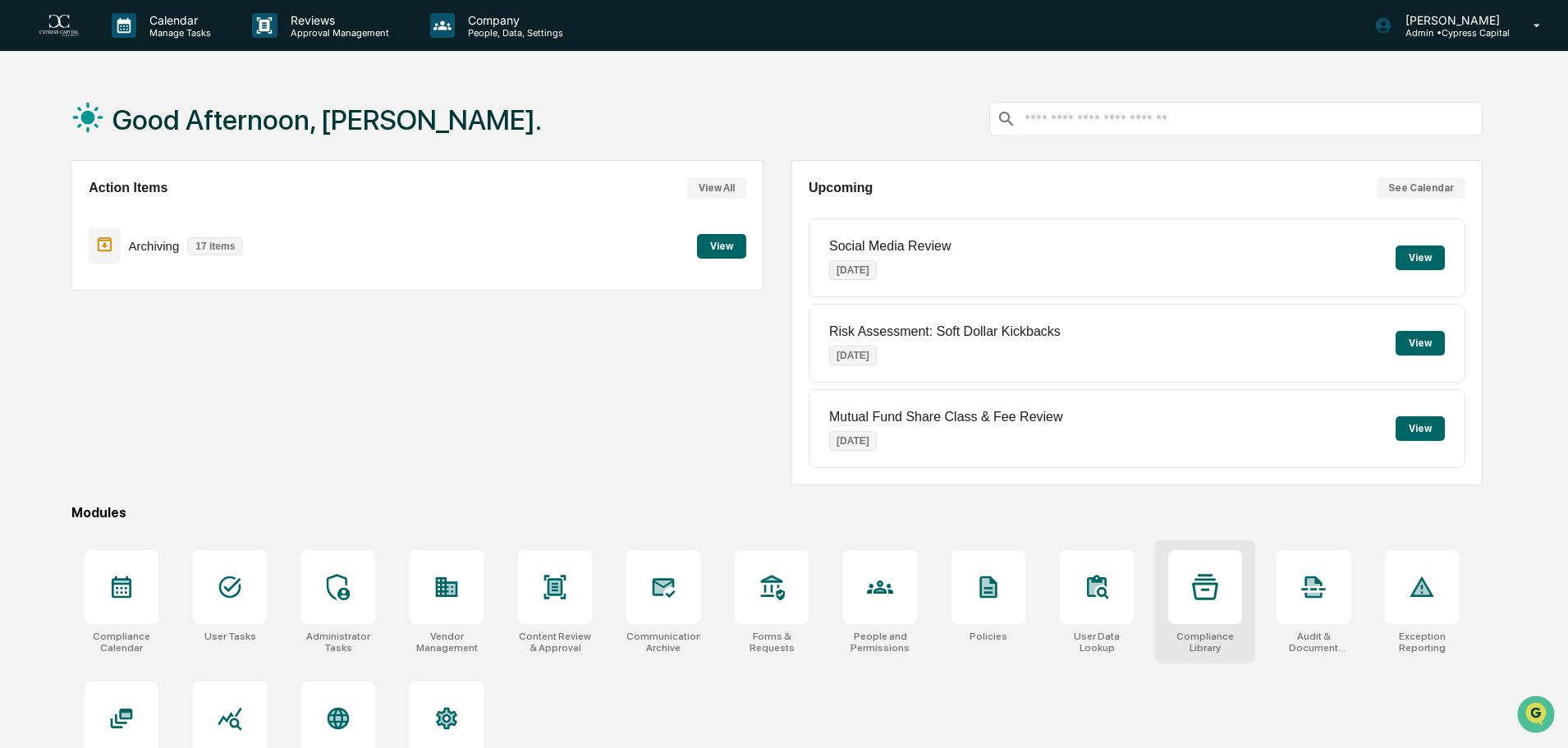
click at [1214, 617] on div at bounding box center [1204, 586] width 73 height 74
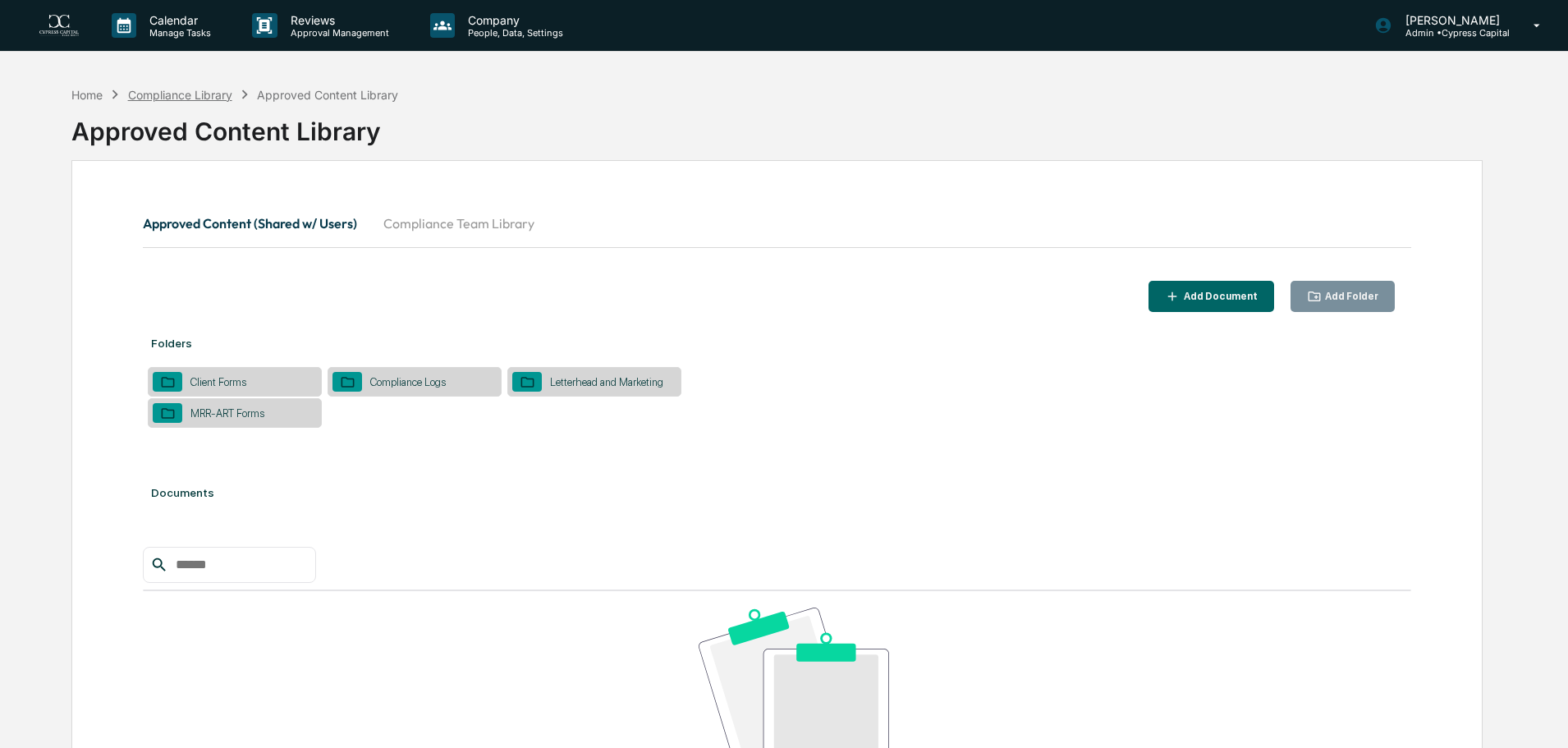
click at [215, 95] on div "Compliance Library" at bounding box center [180, 95] width 105 height 14
click at [99, 98] on div "Home" at bounding box center [87, 95] width 31 height 14
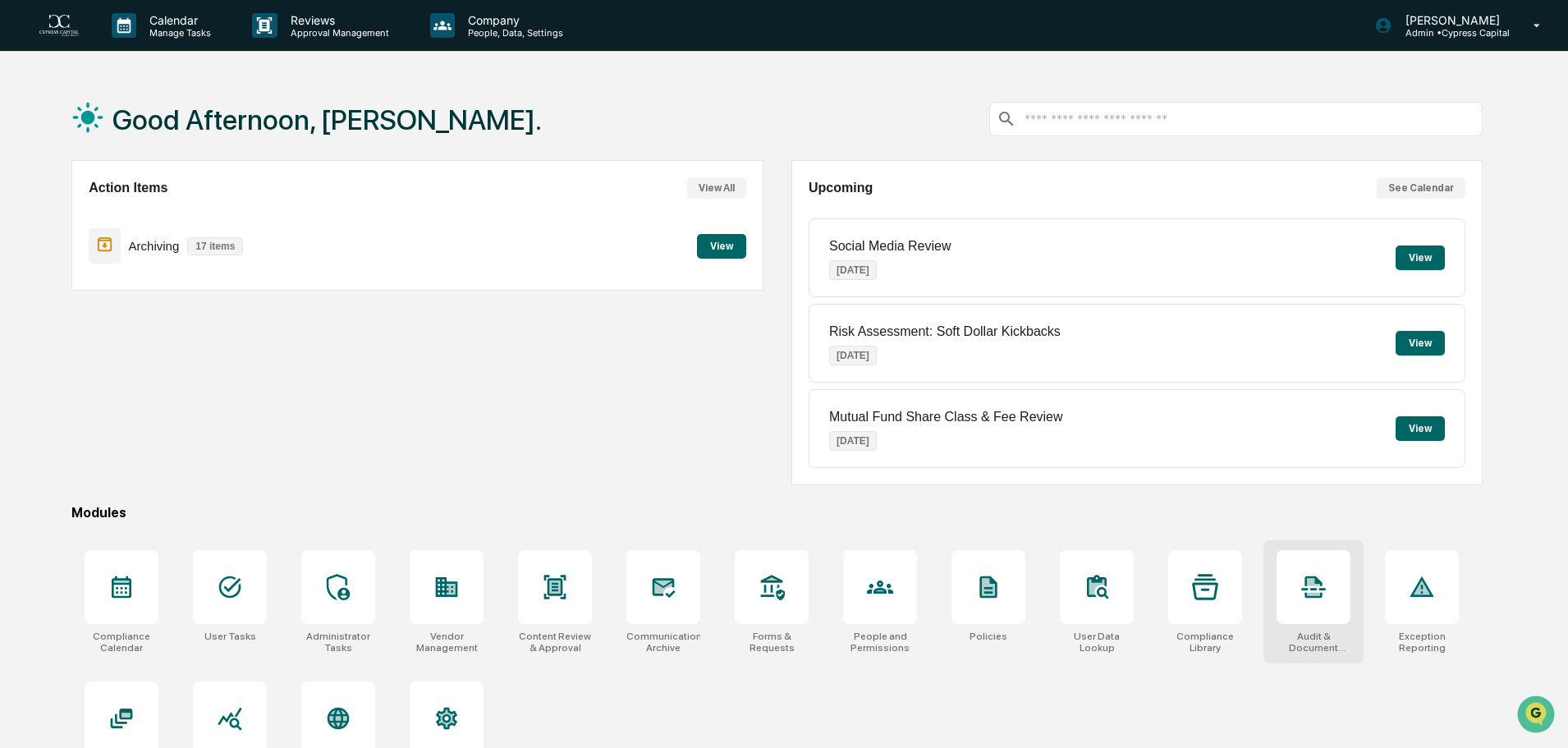
click at [1320, 567] on div at bounding box center [1313, 586] width 73 height 74
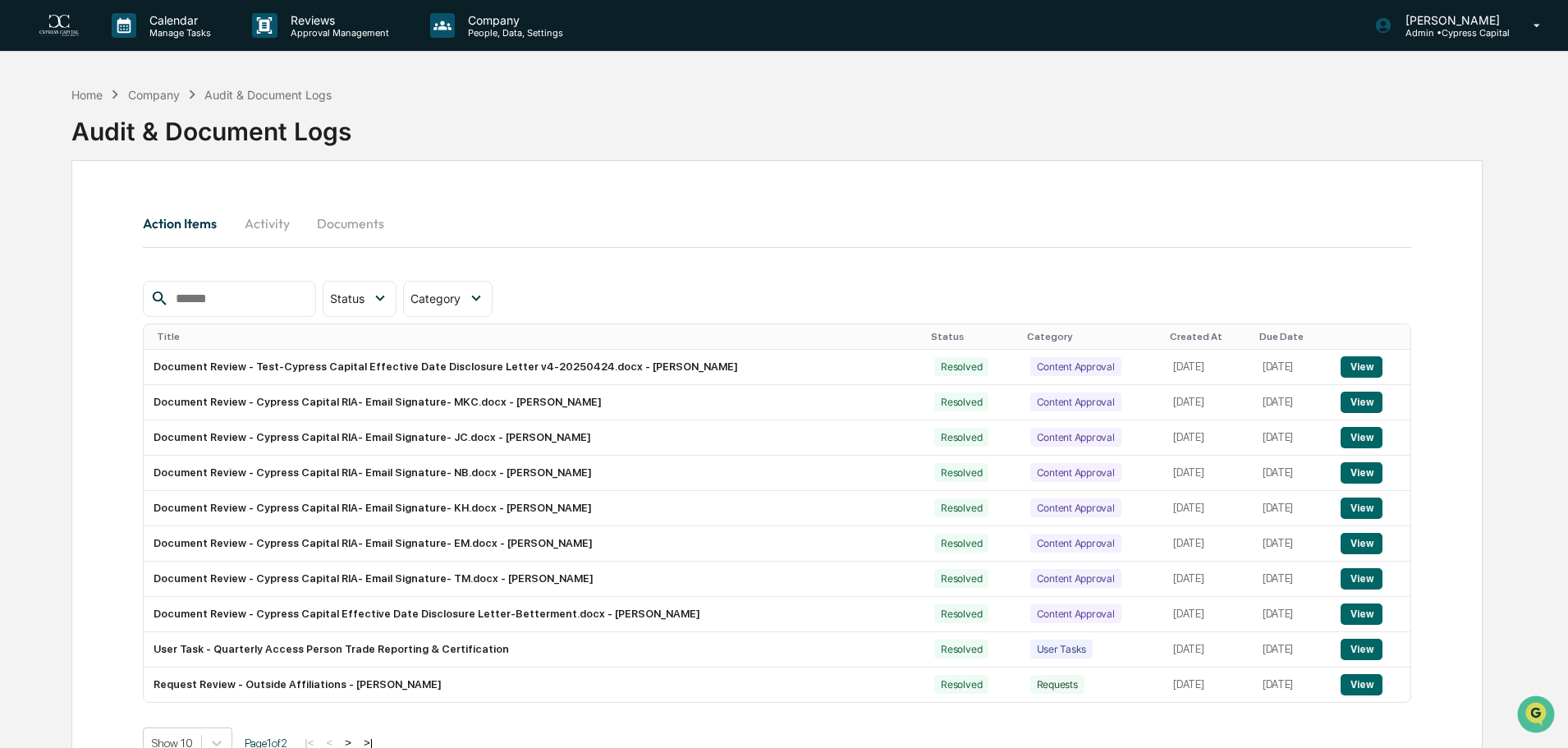
click at [253, 227] on button "Activity" at bounding box center [266, 224] width 73 height 40
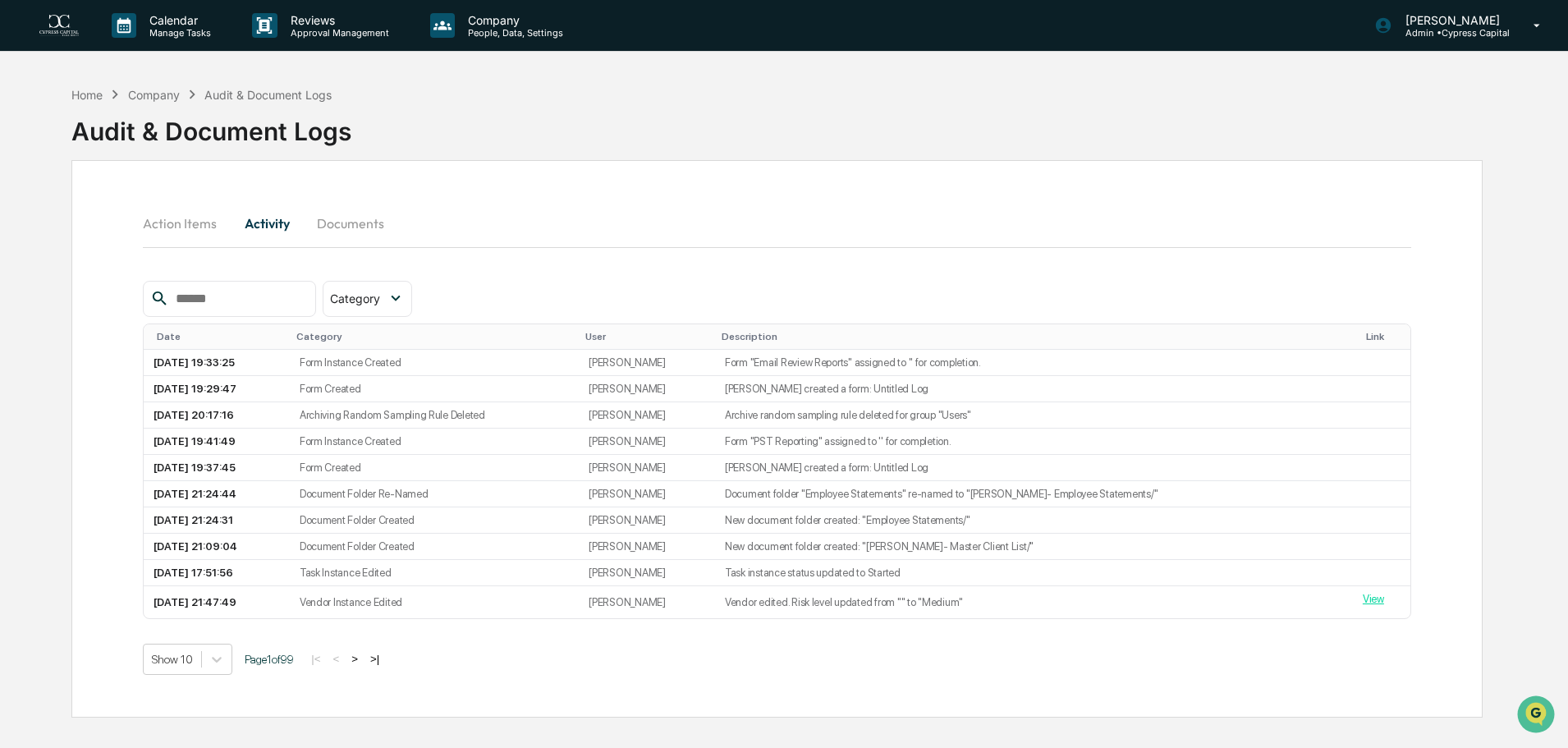
click at [338, 227] on button "Documents" at bounding box center [350, 224] width 93 height 40
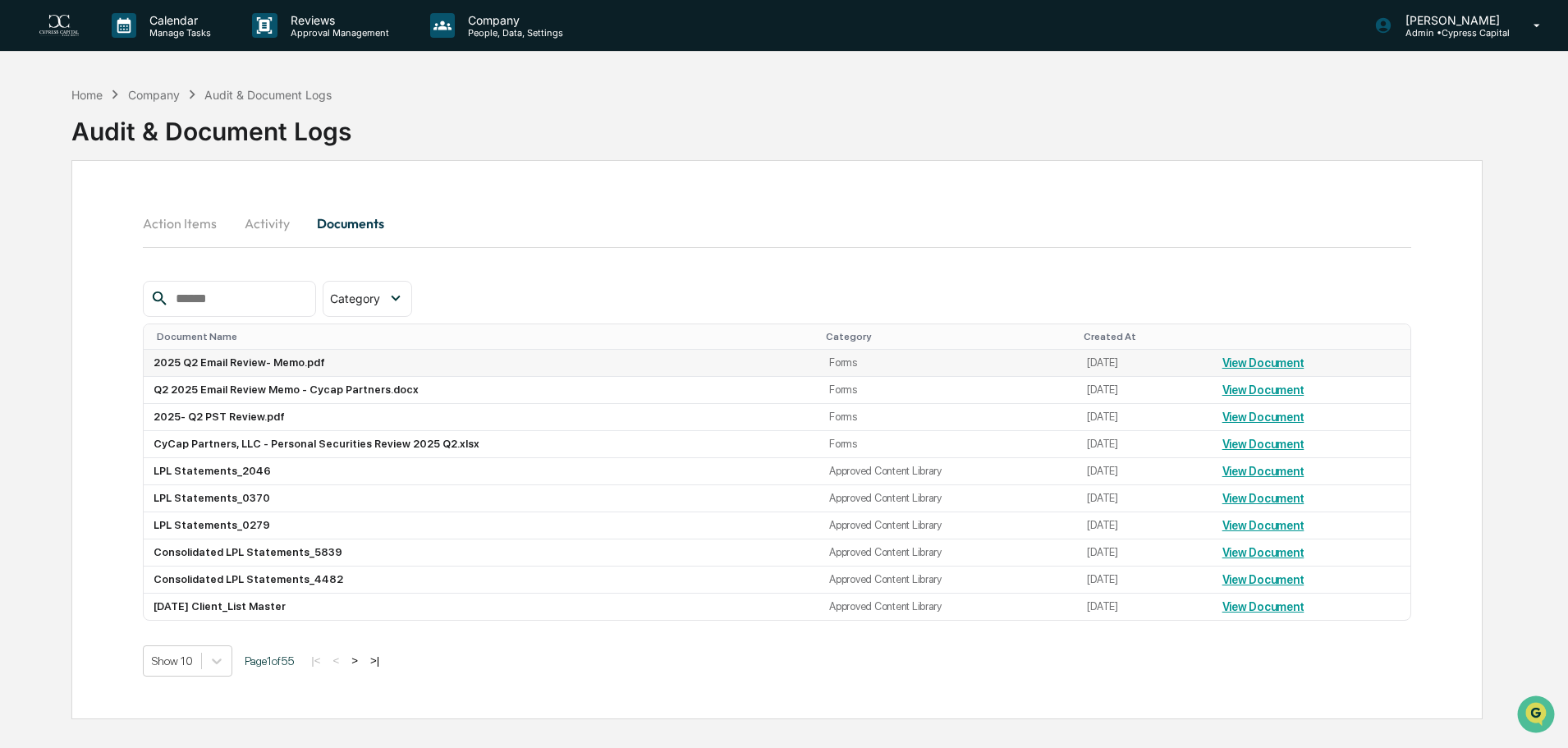
click at [1242, 356] on link "View Document" at bounding box center [1263, 362] width 82 height 13
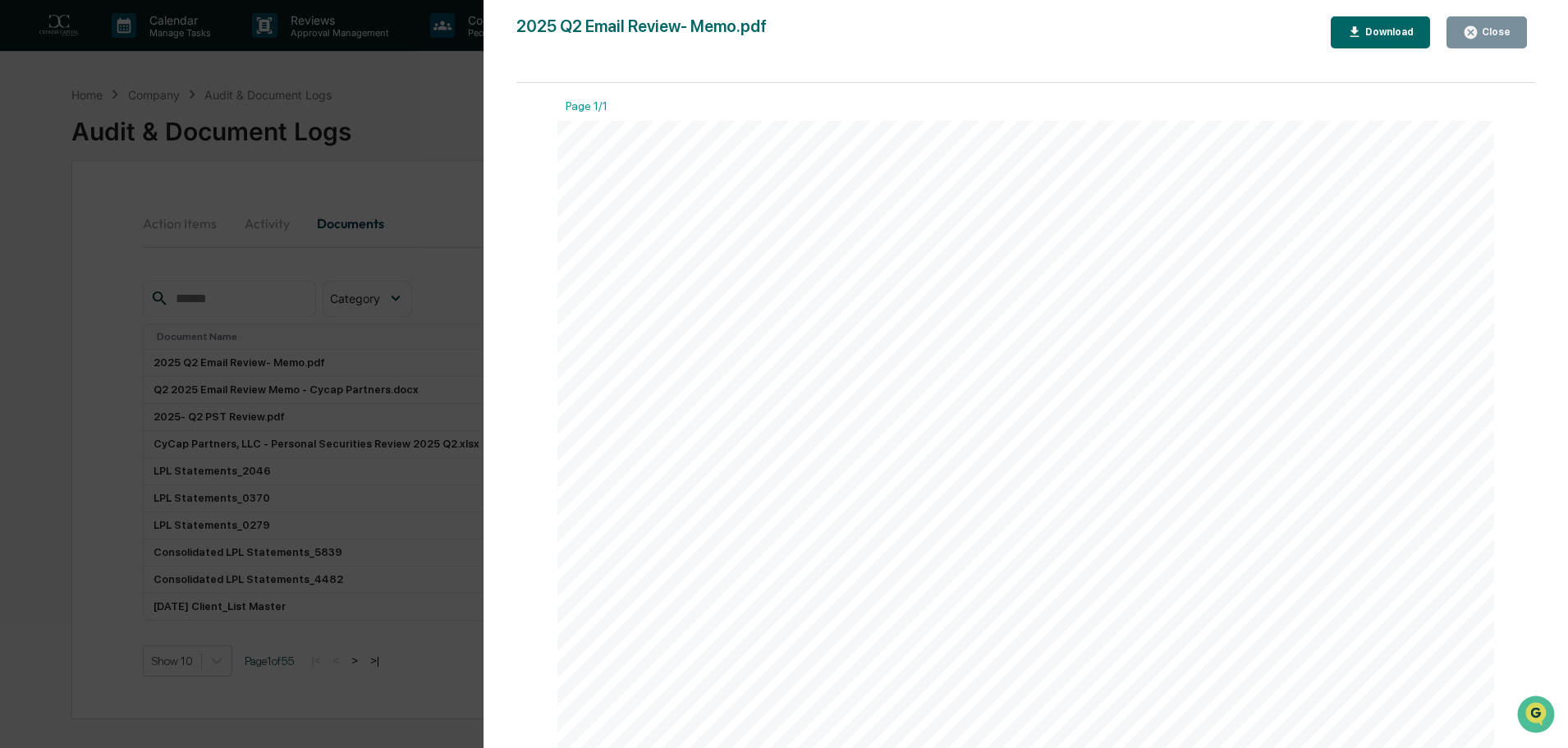
click at [412, 138] on div "Version History 09/16/2025, 07:33 PM Kate Clark 2025 Q2 Email Review- Memo.pdf …" at bounding box center [784, 374] width 1568 height 748
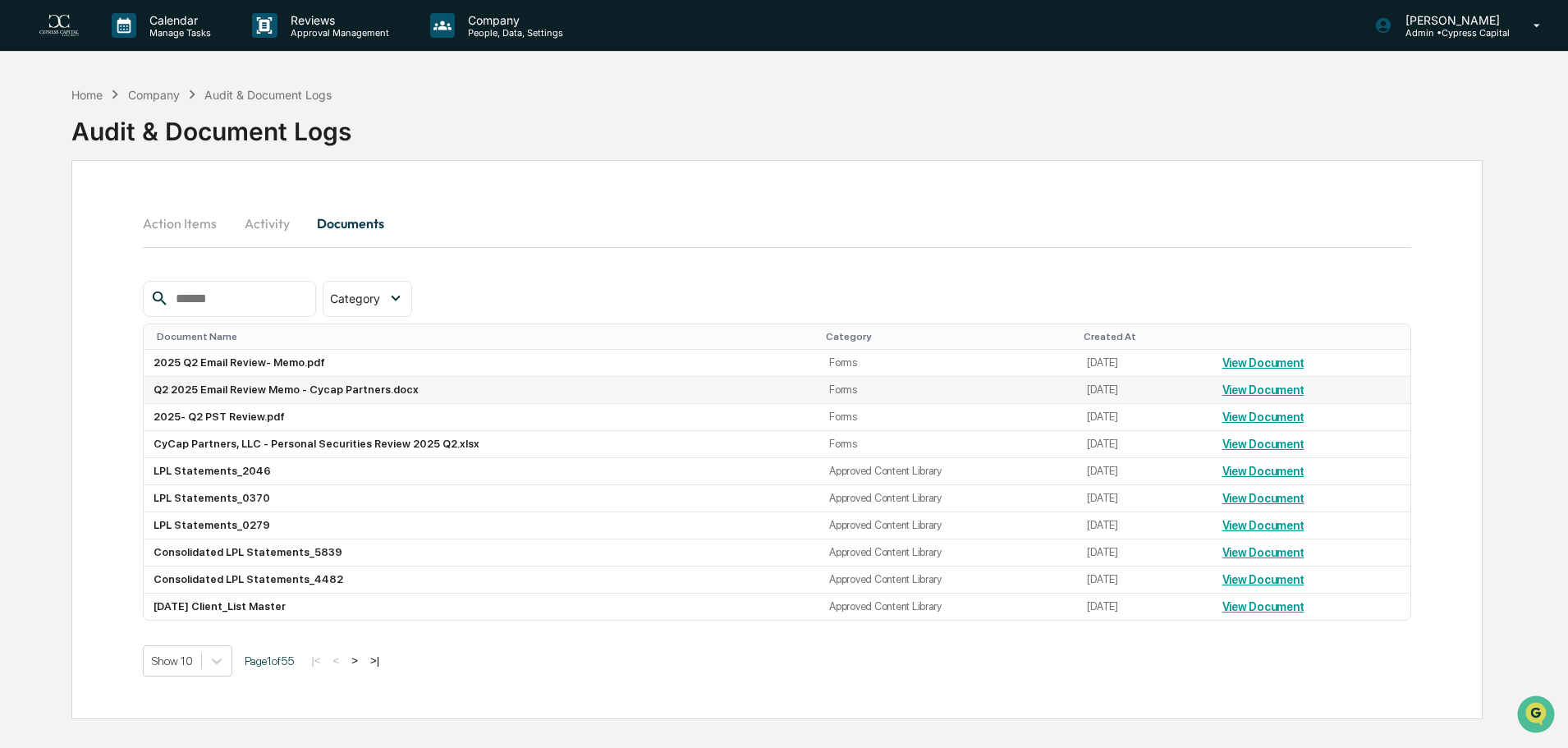
click at [1246, 393] on link "View Document" at bounding box center [1263, 390] width 82 height 13
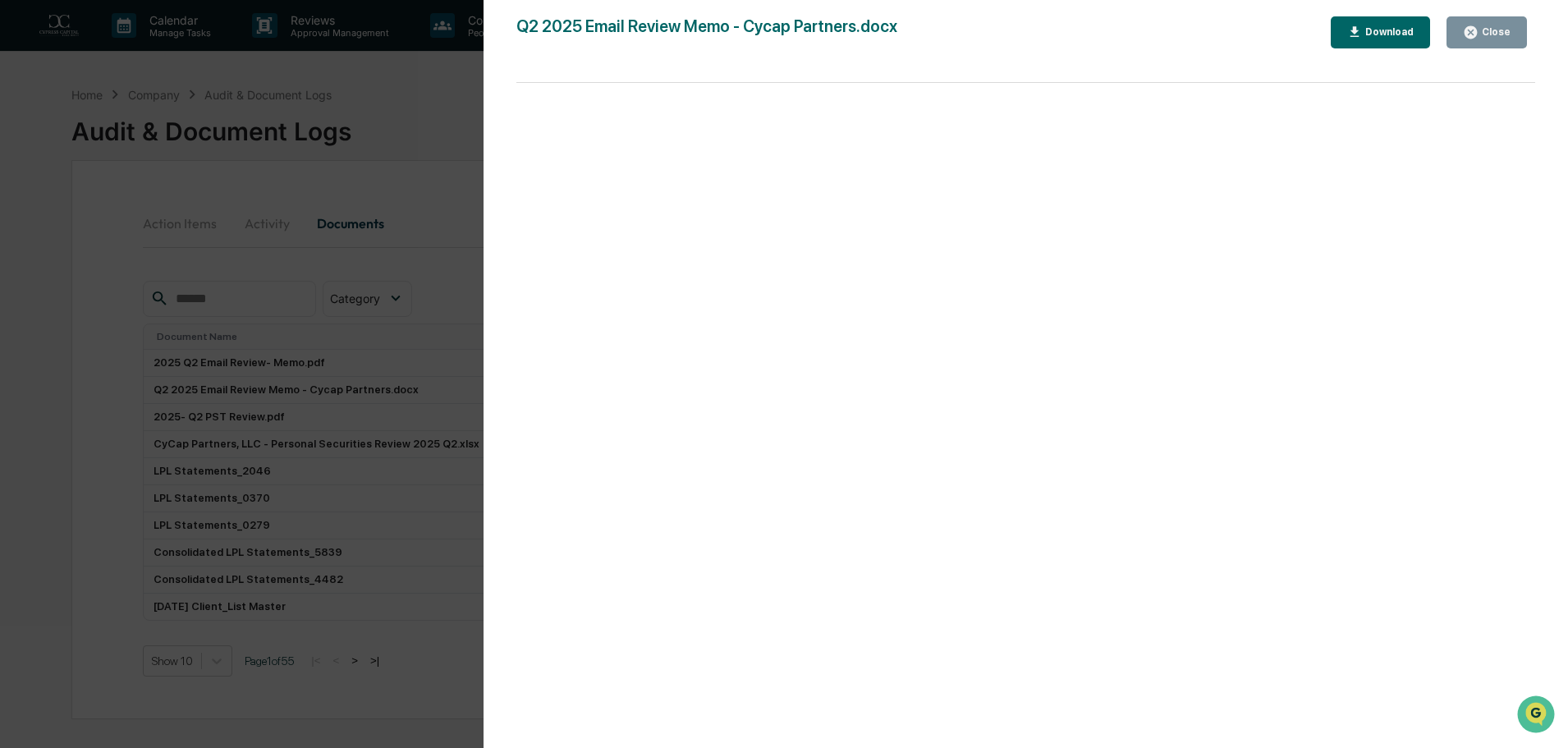
click at [372, 310] on div "Version History 09/16/2025, 07:33 PM Kate Clark Q2 2025 Email Review Memo - Cyc…" at bounding box center [784, 374] width 1568 height 748
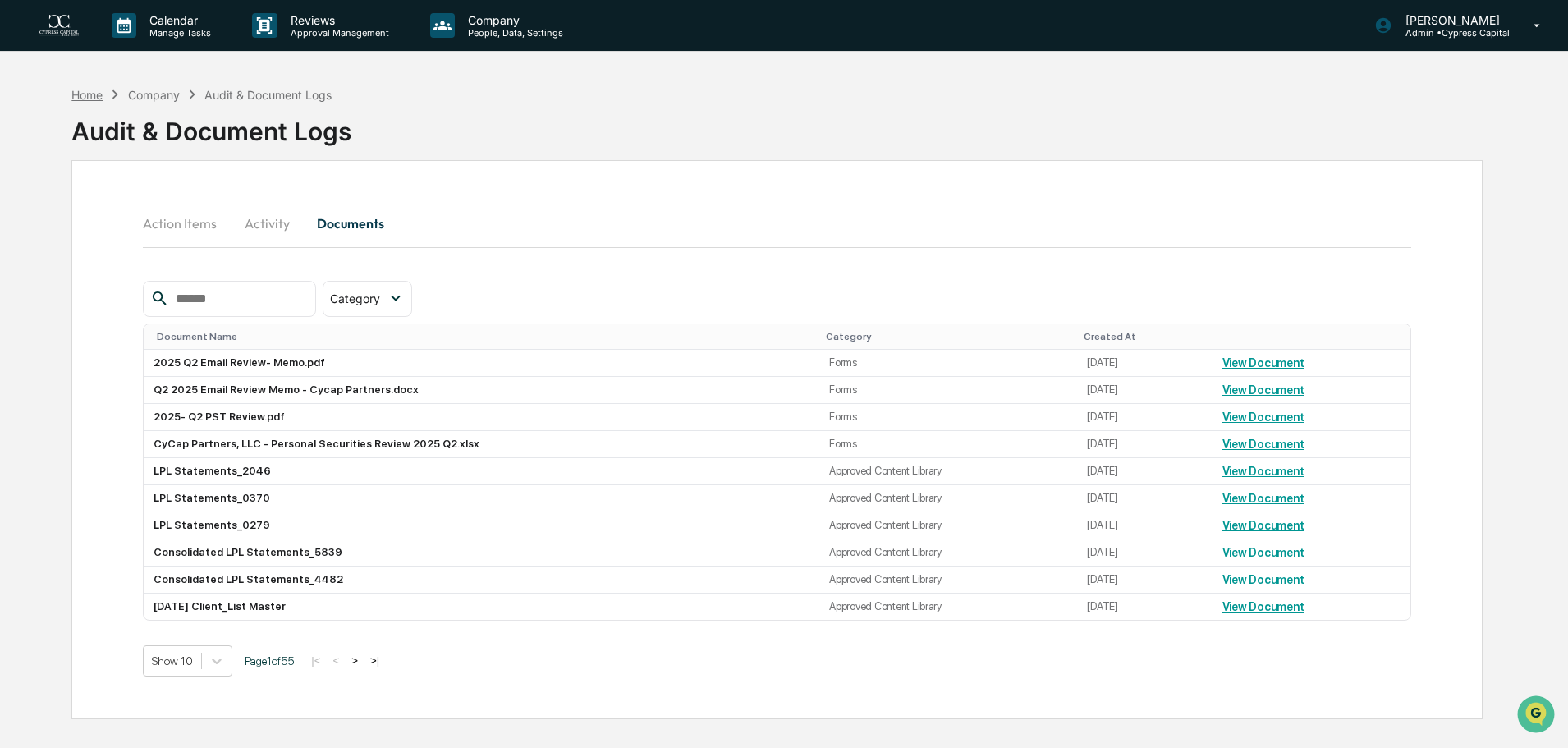
click at [97, 98] on div "Home" at bounding box center [87, 95] width 31 height 14
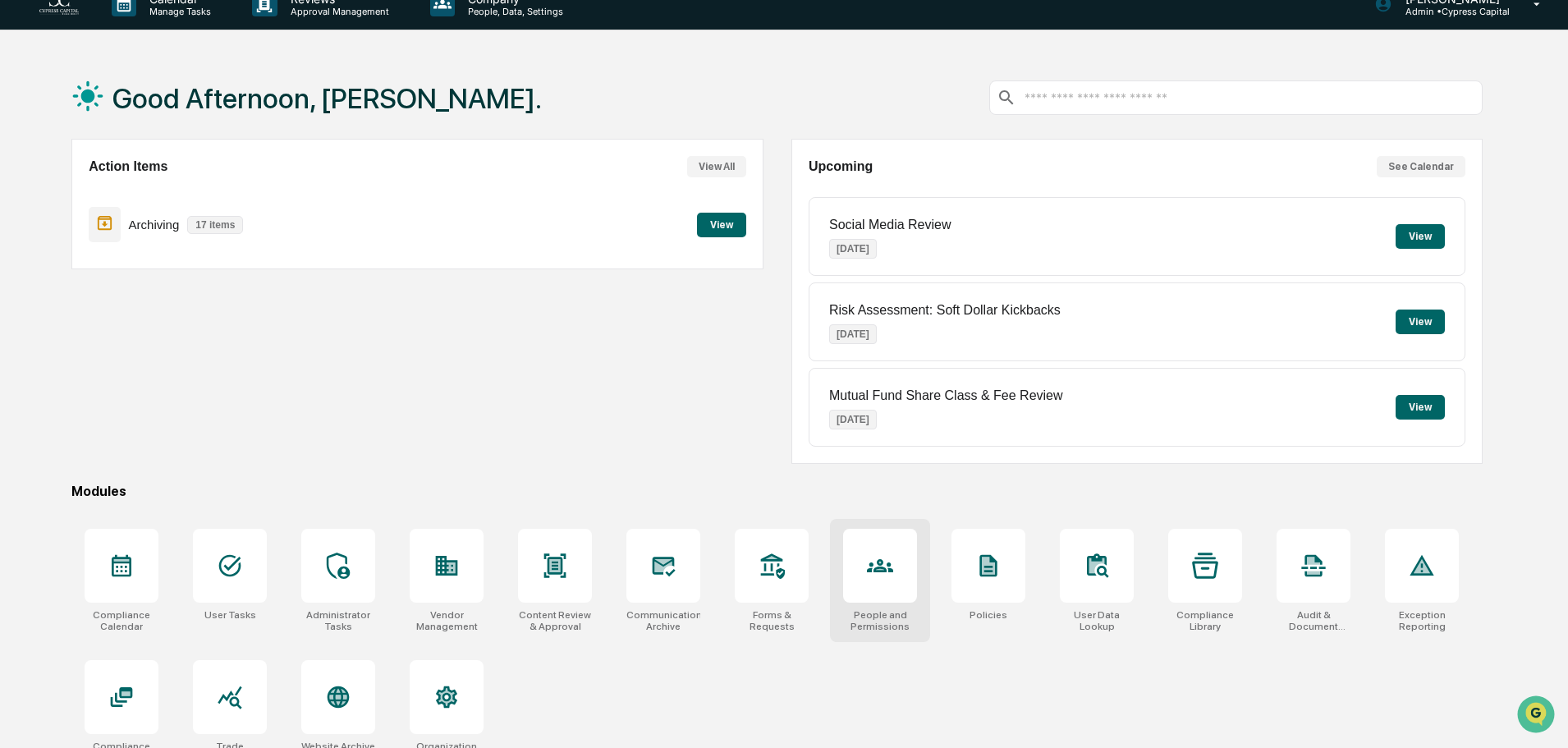
scroll to position [78, 0]
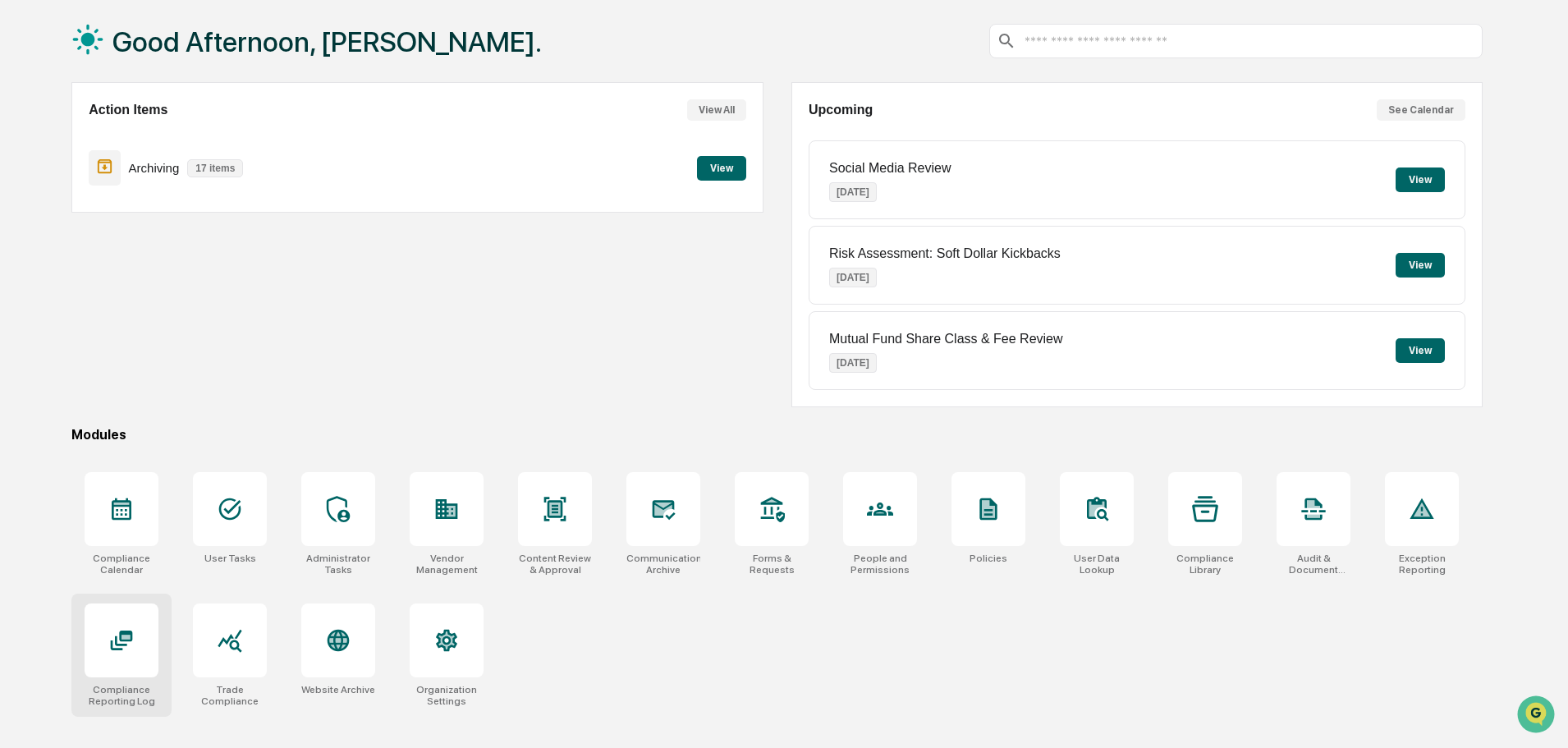
click at [145, 634] on div at bounding box center [121, 640] width 73 height 74
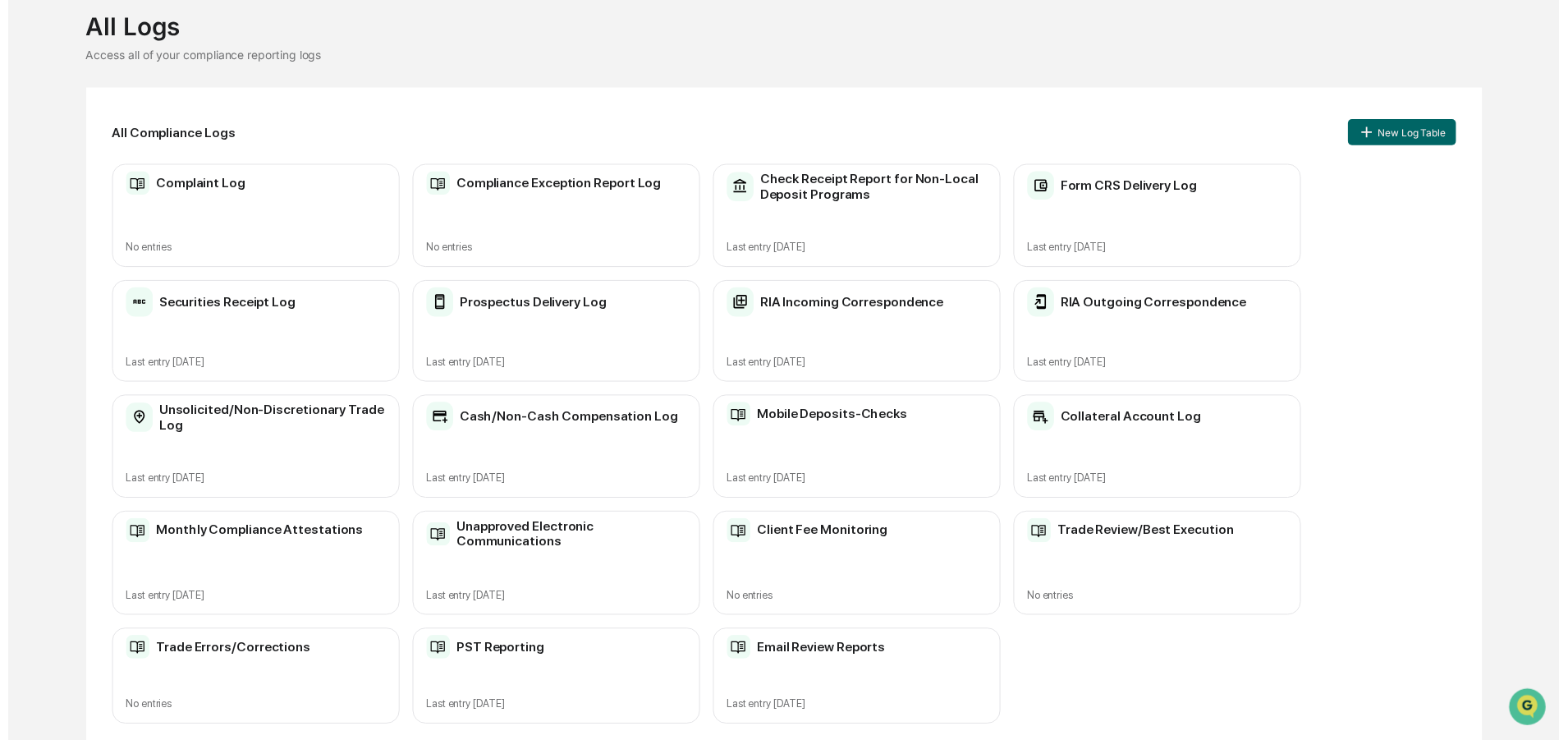
scroll to position [106, 0]
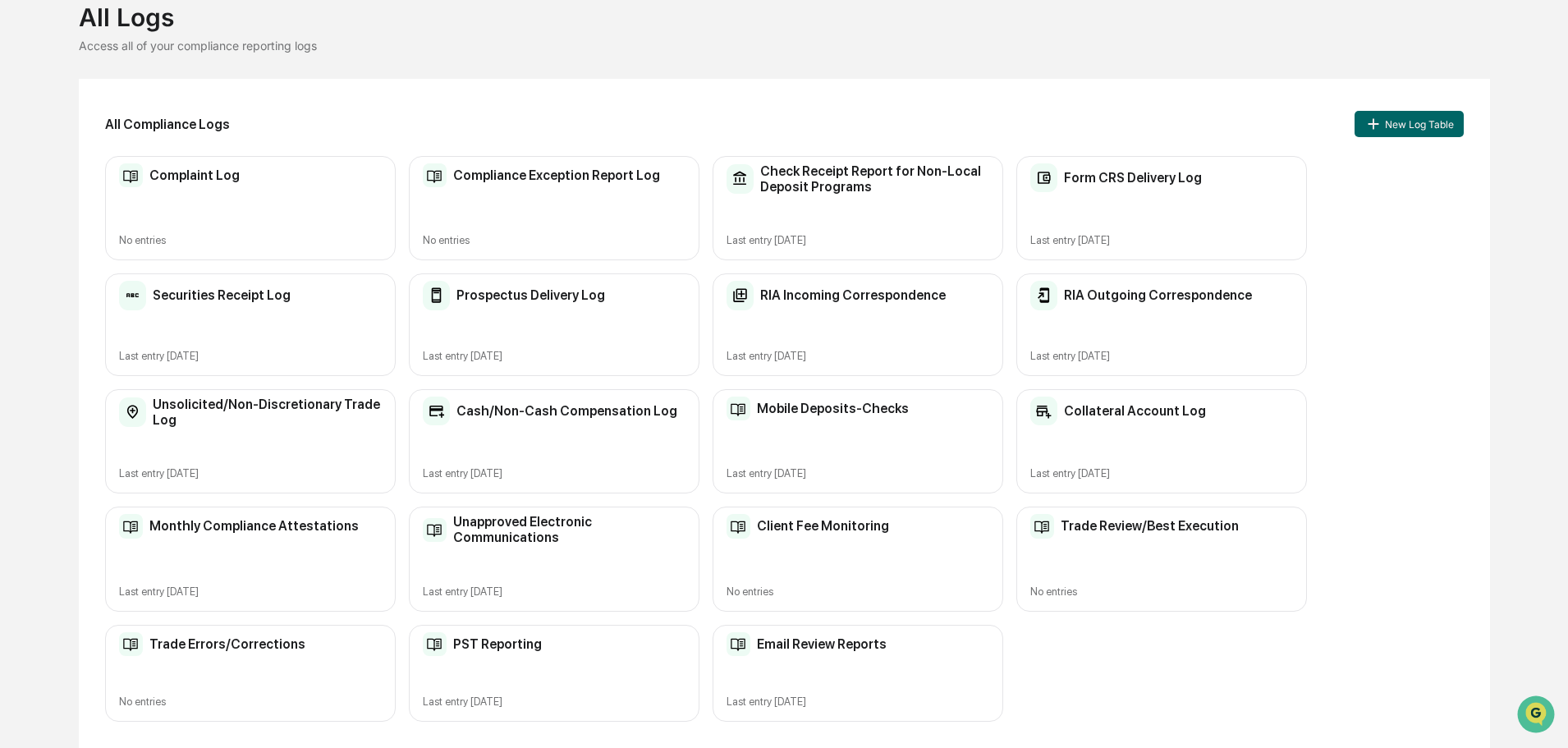
click at [492, 649] on h2 "PST Reporting" at bounding box center [497, 644] width 89 height 16
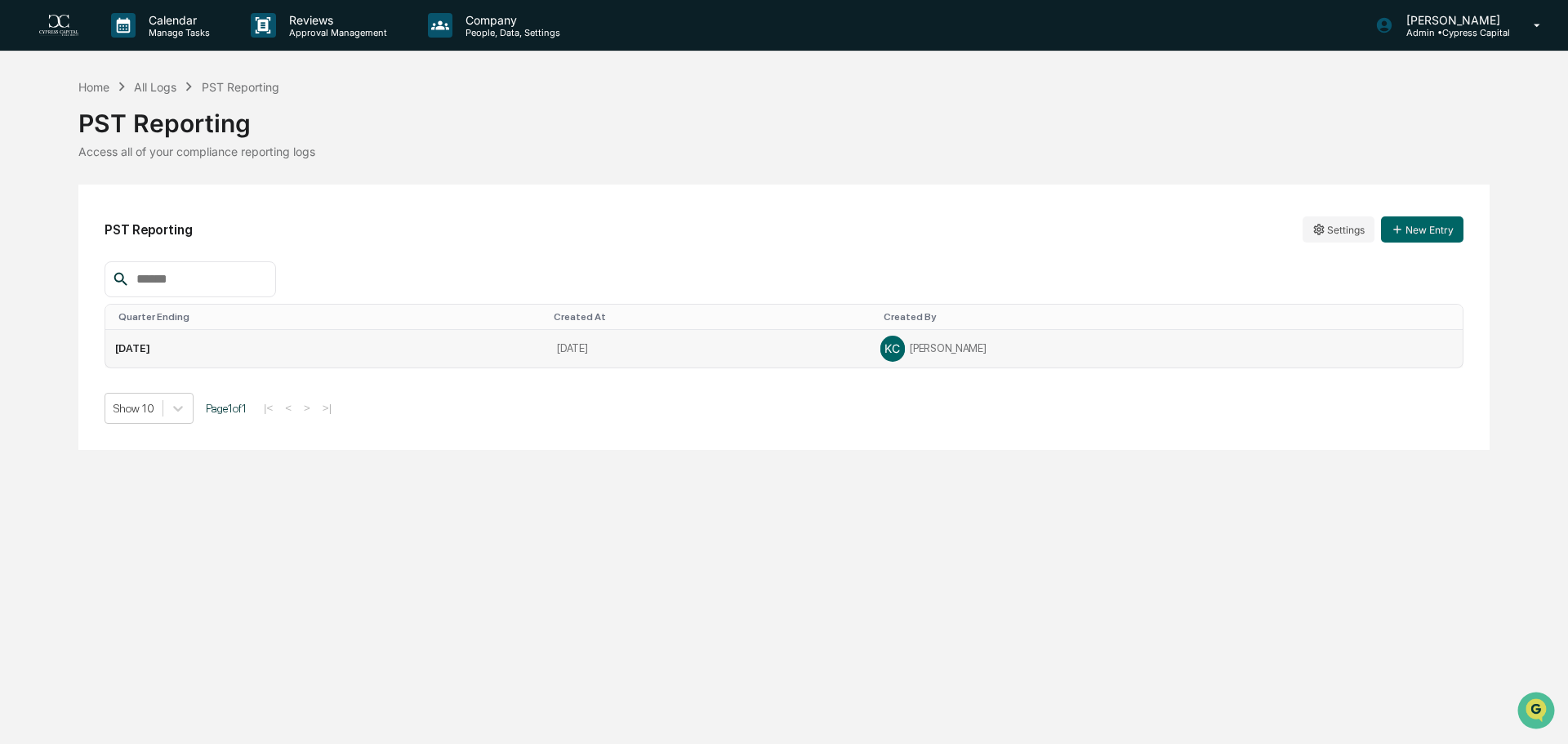
click at [237, 347] on td "[DATE]" at bounding box center [327, 349] width 442 height 38
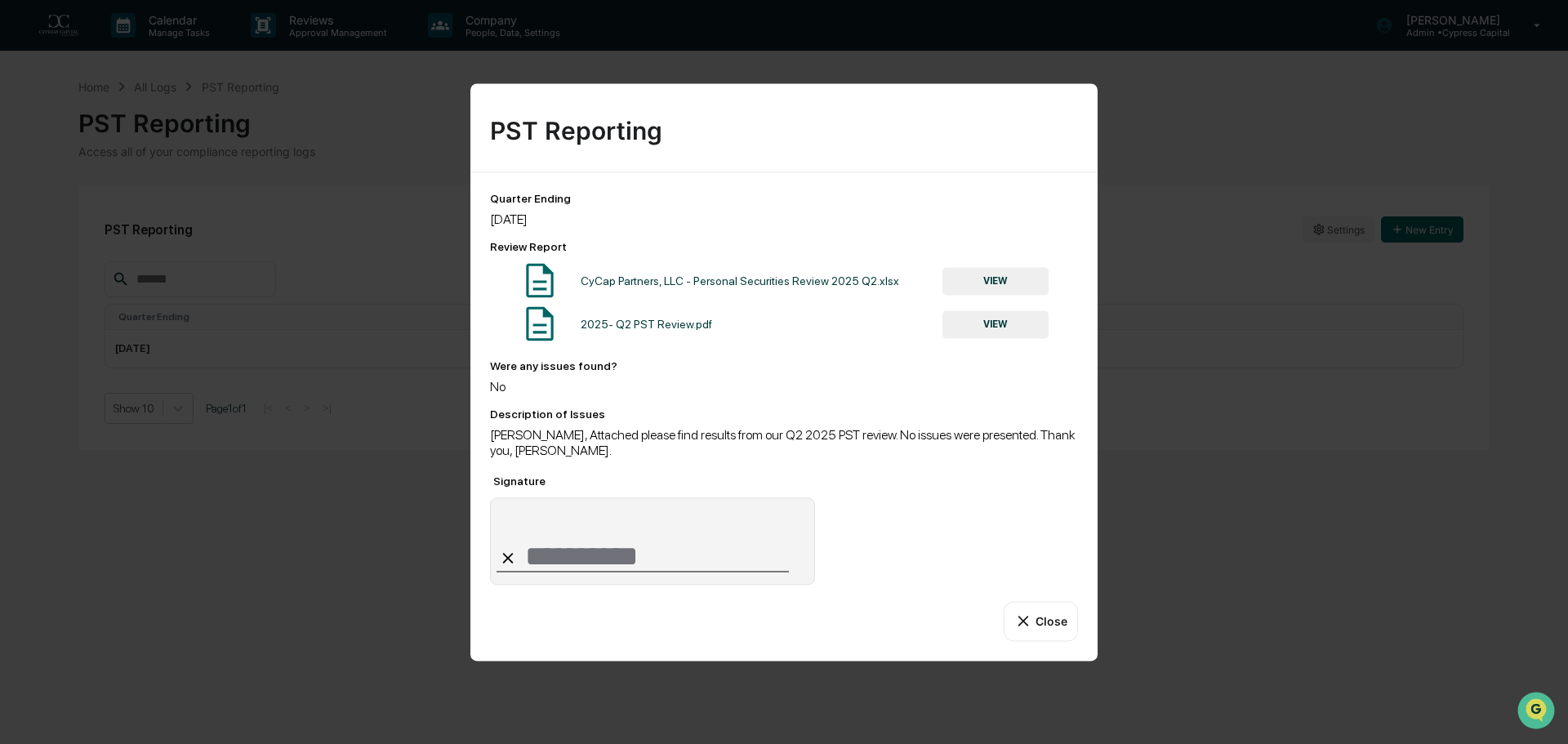
click at [1023, 612] on icon at bounding box center [1024, 621] width 18 height 18
